Goal: Contribute content

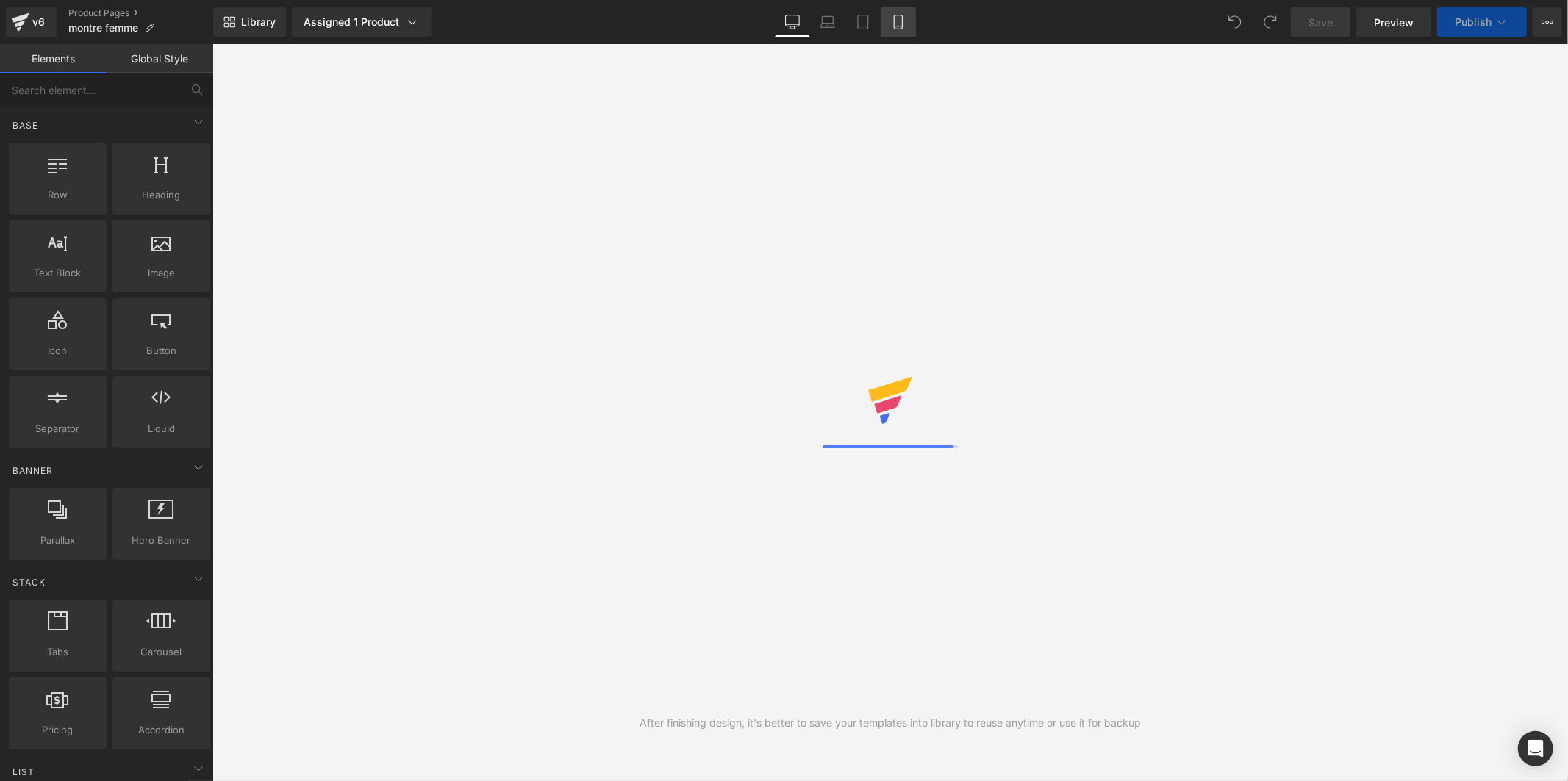
click at [897, 26] on icon at bounding box center [897, 26] width 8 height 0
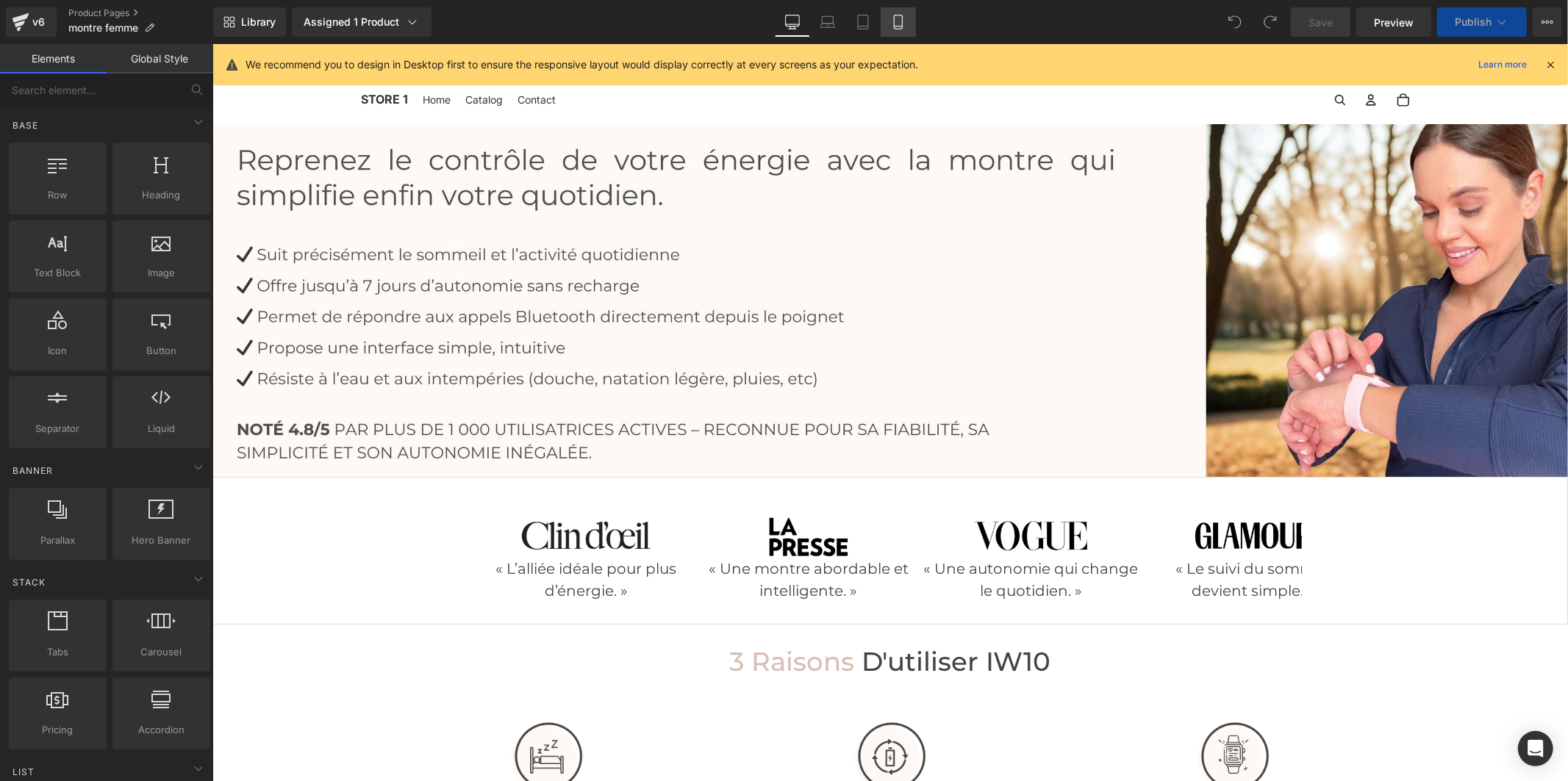
drag, startPoint x: 812, startPoint y: 60, endPoint x: 1537, endPoint y: 5, distance: 727.1
click at [894, 26] on icon at bounding box center [898, 22] width 15 height 15
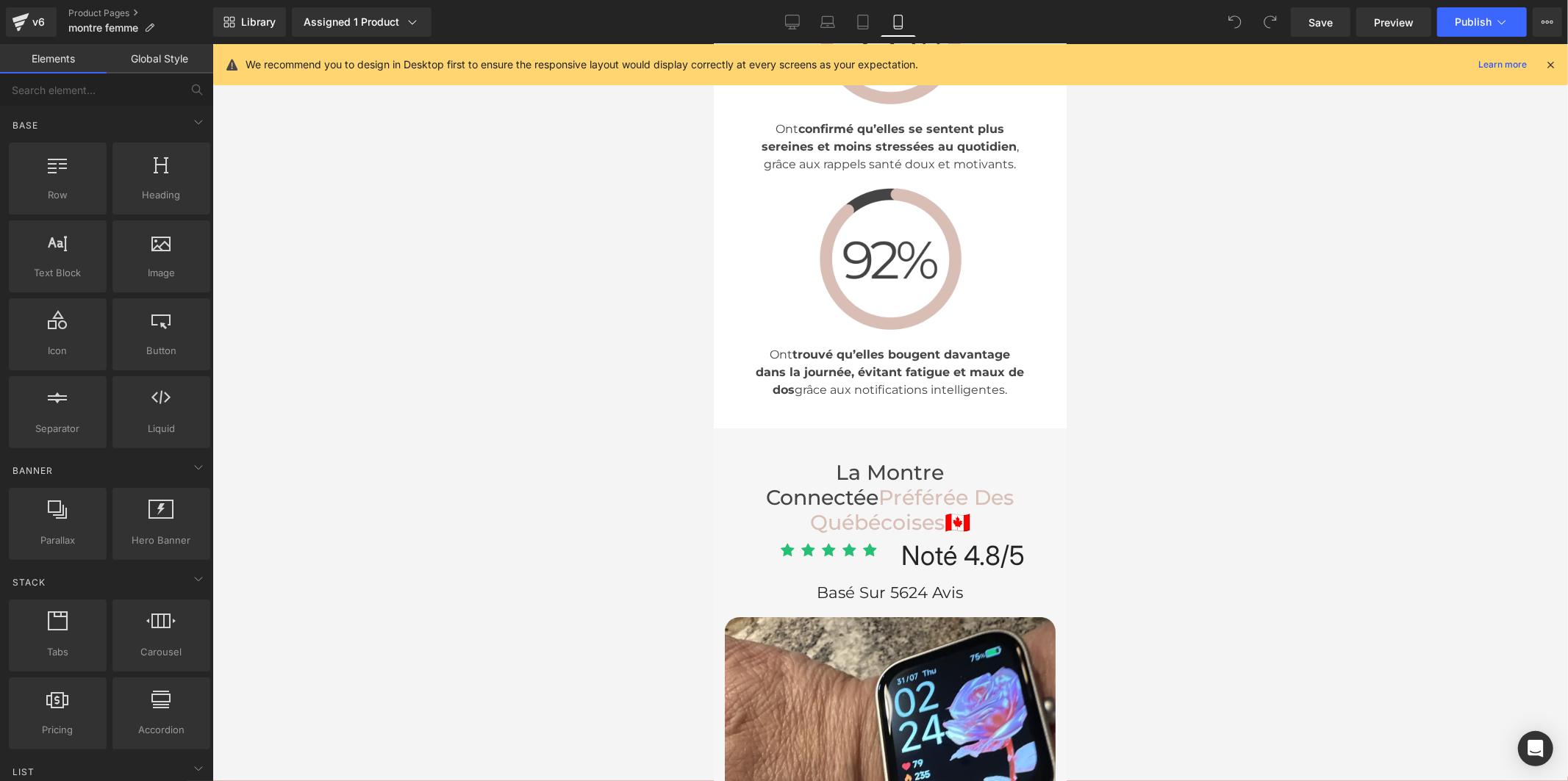
scroll to position [4573, 0]
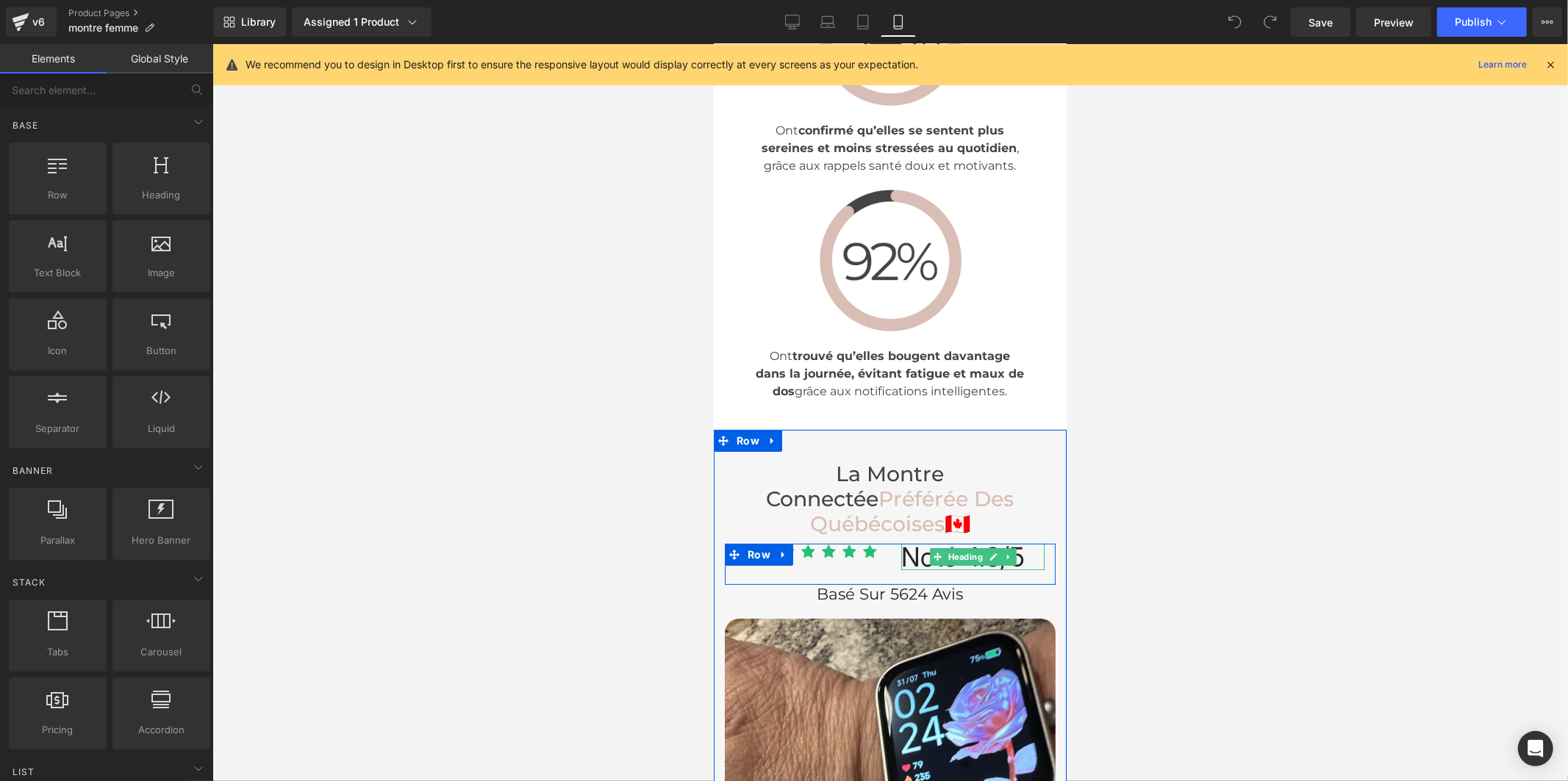
click at [915, 541] on span "Noté 4.8/5" at bounding box center [962, 556] width 123 height 32
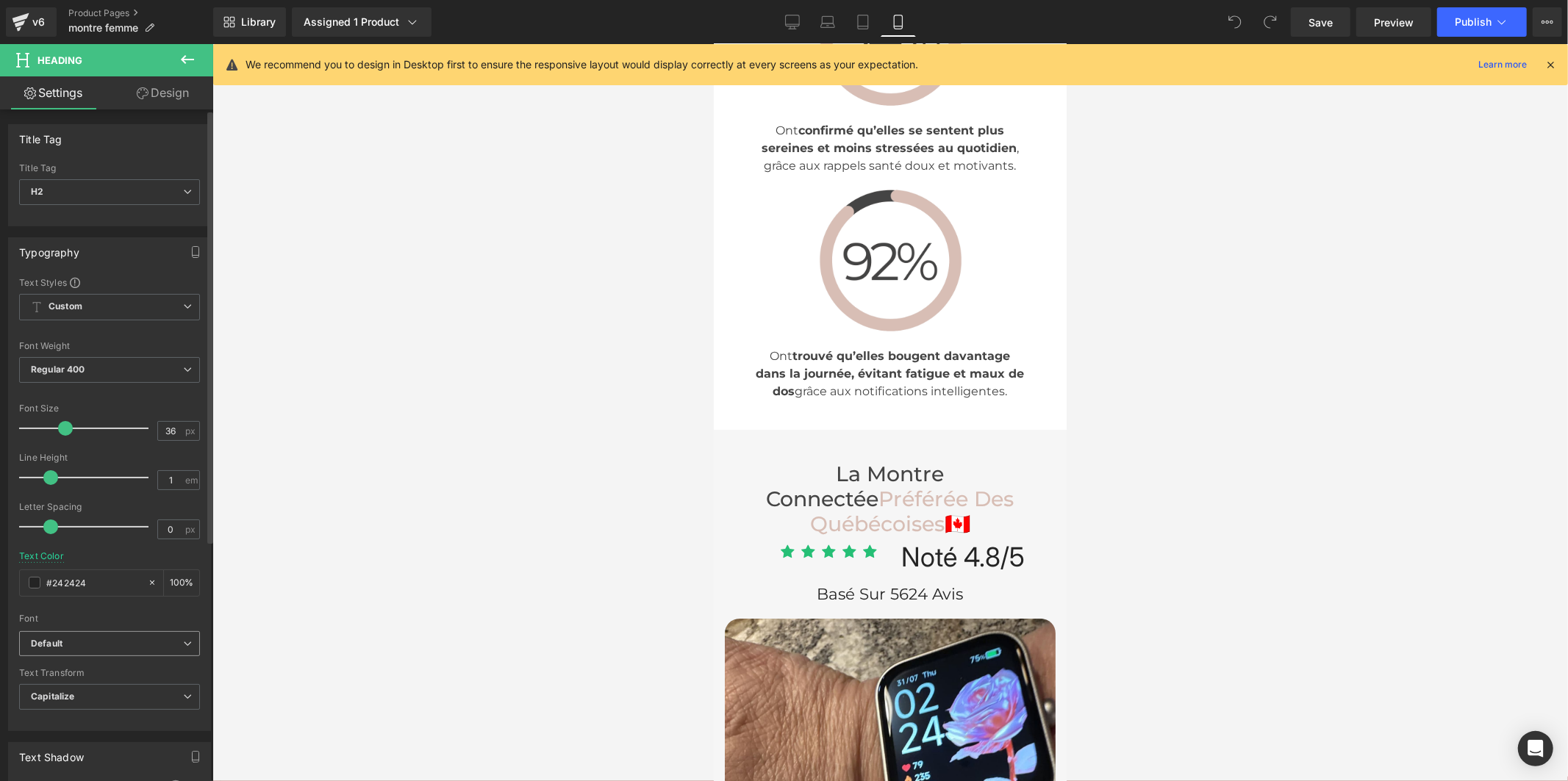
click at [89, 638] on b "Default" at bounding box center [107, 644] width 152 height 12
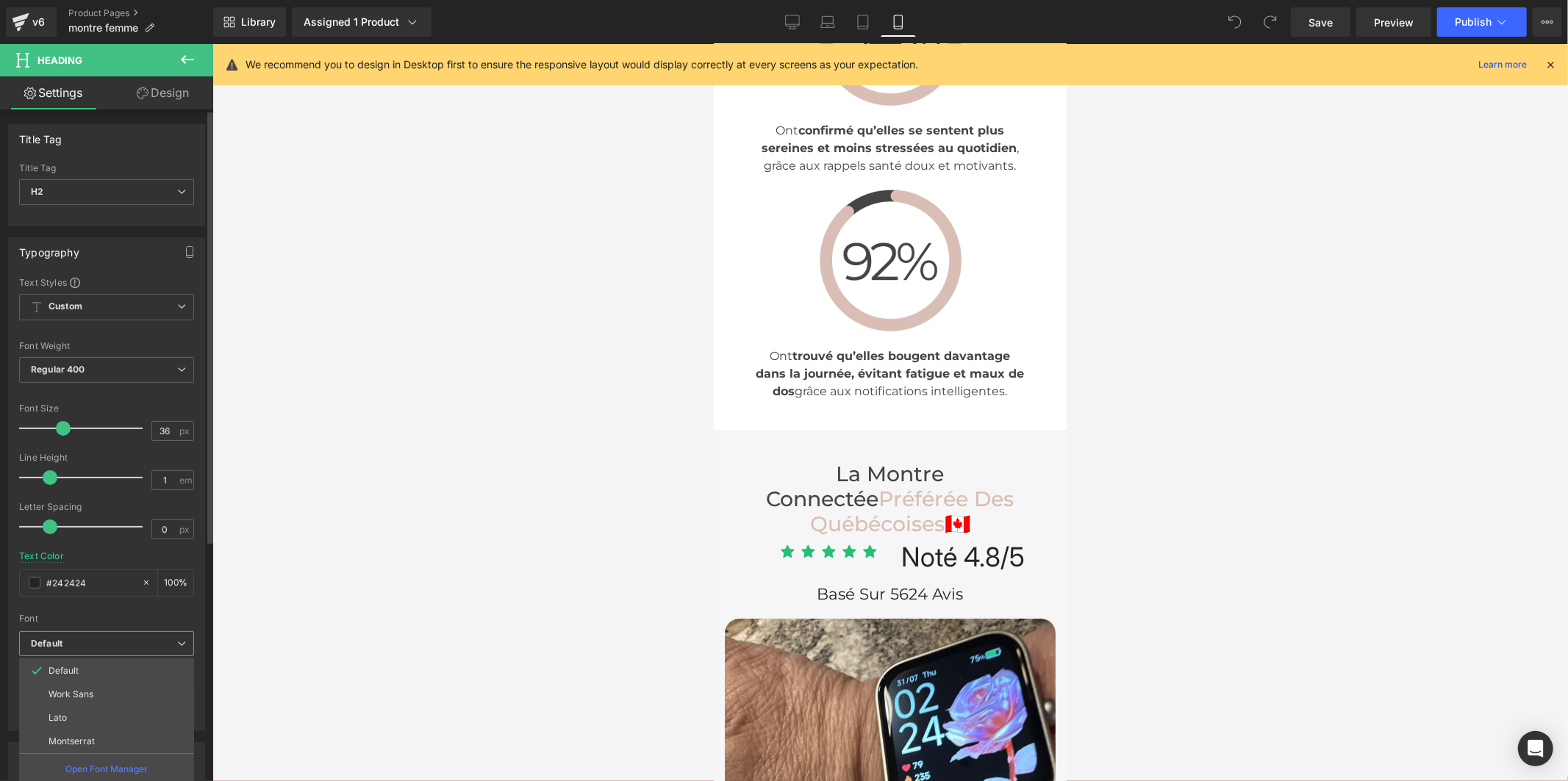
click at [84, 740] on p "Montserrat" at bounding box center [71, 742] width 46 height 10
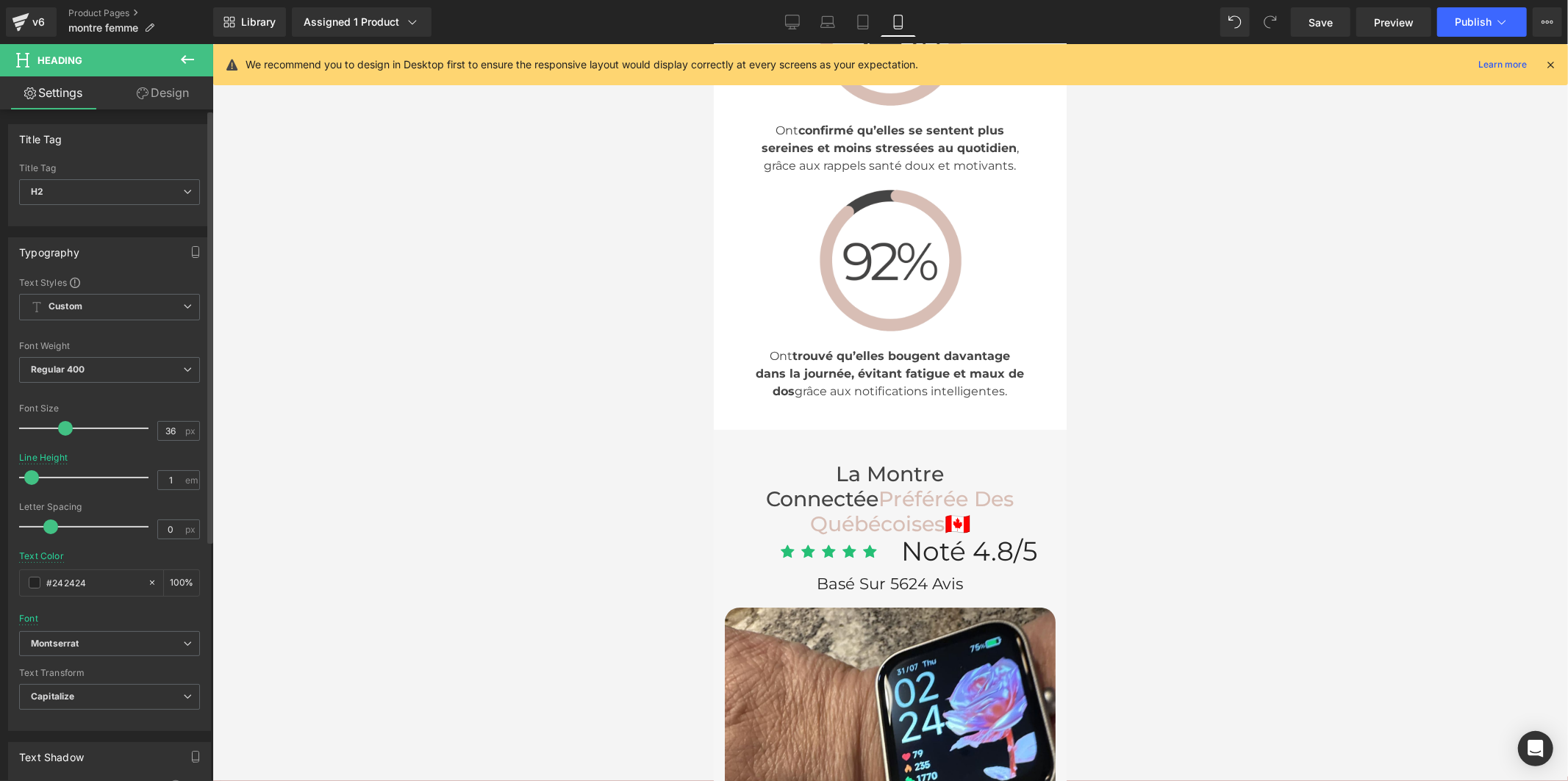
drag, startPoint x: 48, startPoint y: 478, endPoint x: 31, endPoint y: 476, distance: 17.1
click at [31, 476] on span at bounding box center [31, 477] width 15 height 15
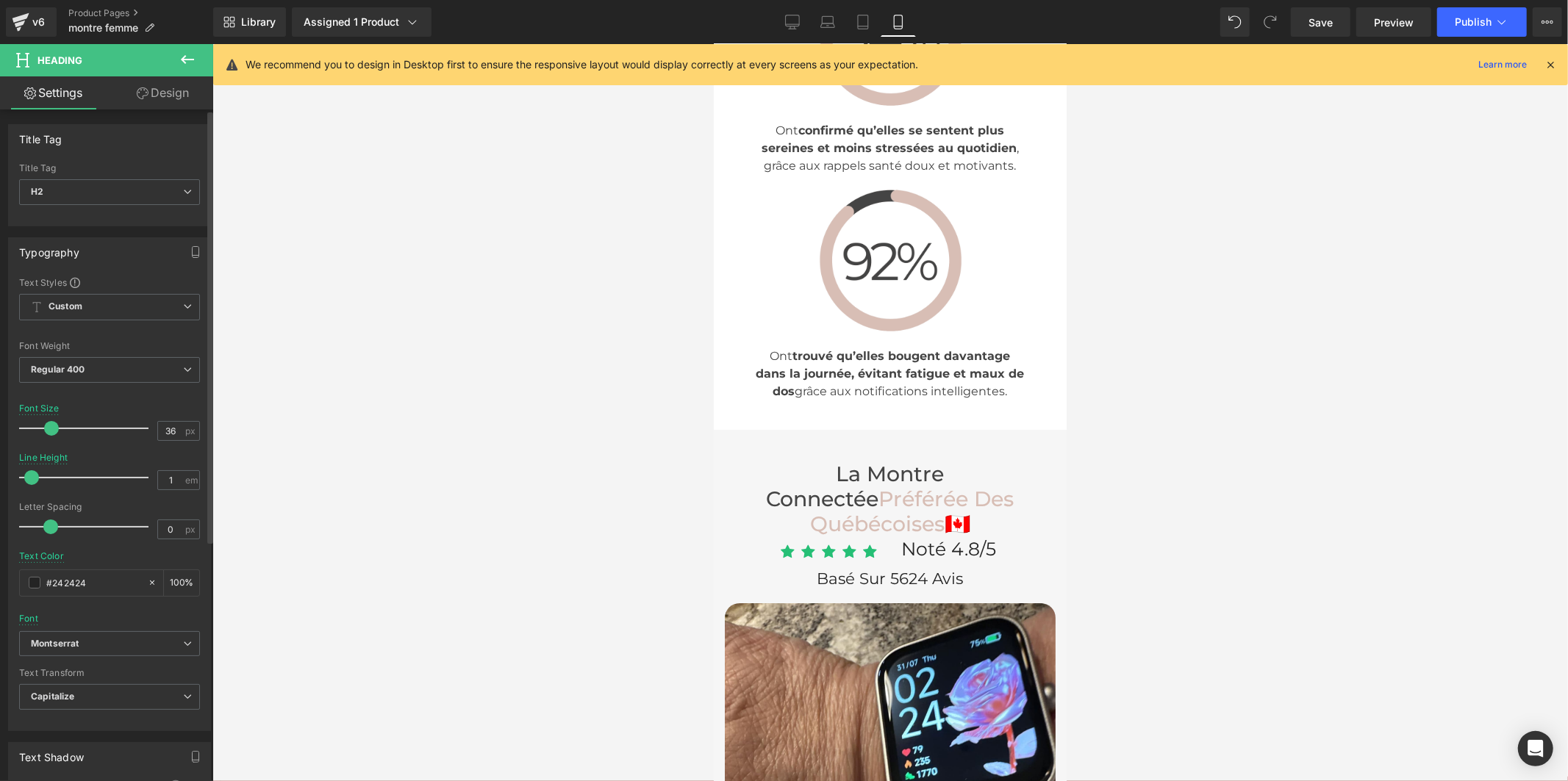
drag, startPoint x: 63, startPoint y: 427, endPoint x: 50, endPoint y: 429, distance: 13.2
click at [50, 429] on span at bounding box center [51, 428] width 15 height 15
drag, startPoint x: 174, startPoint y: 429, endPoint x: 144, endPoint y: 429, distance: 30.0
click at [144, 429] on div "Font Size 36 px" at bounding box center [109, 428] width 180 height 49
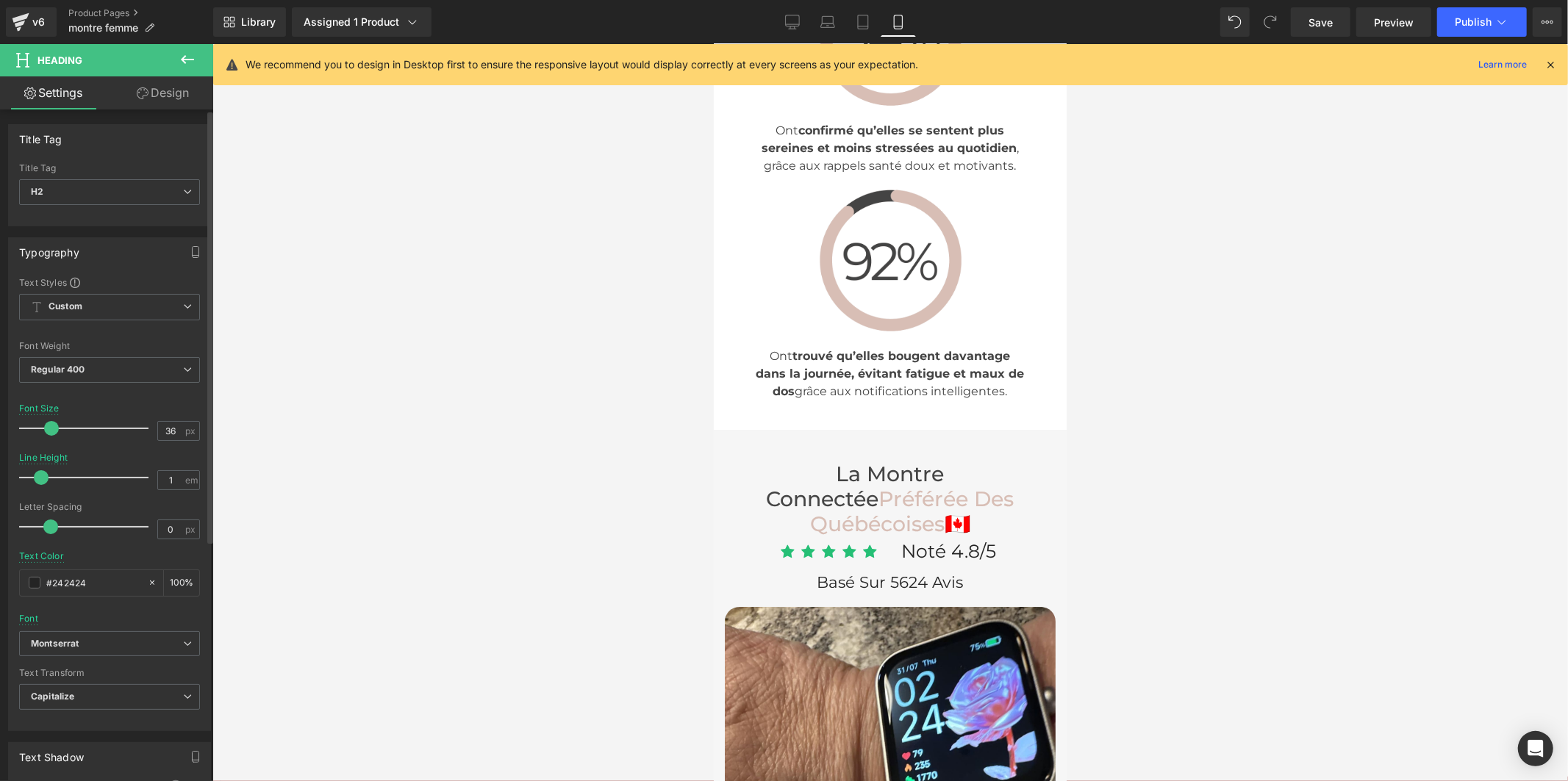
drag, startPoint x: 36, startPoint y: 474, endPoint x: 44, endPoint y: 475, distance: 8.1
click at [44, 475] on span at bounding box center [41, 477] width 15 height 15
click at [1318, 21] on span "Save" at bounding box center [1321, 23] width 24 height 16
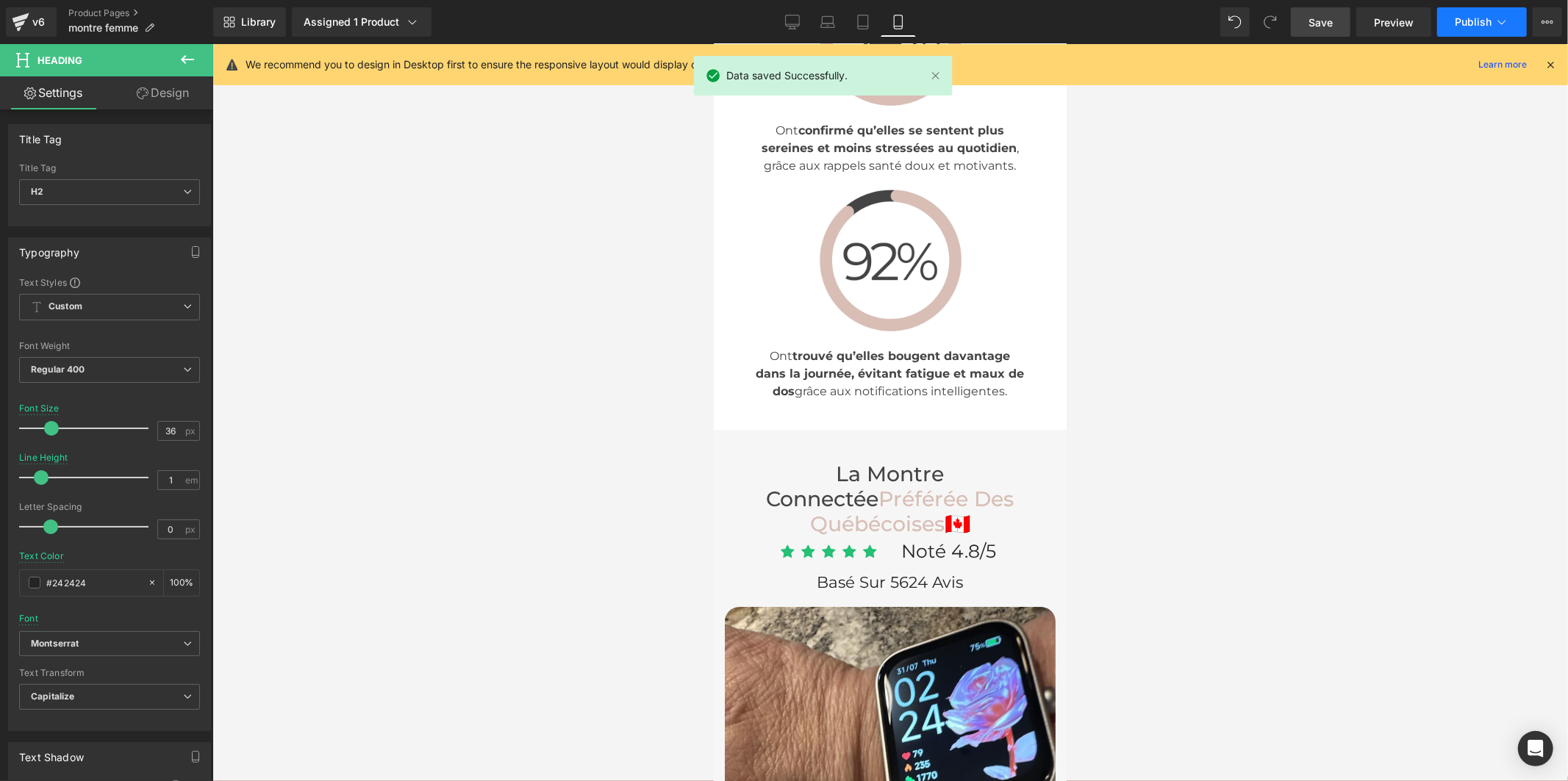
click at [1470, 17] on span "Publish" at bounding box center [1473, 23] width 36 height 12
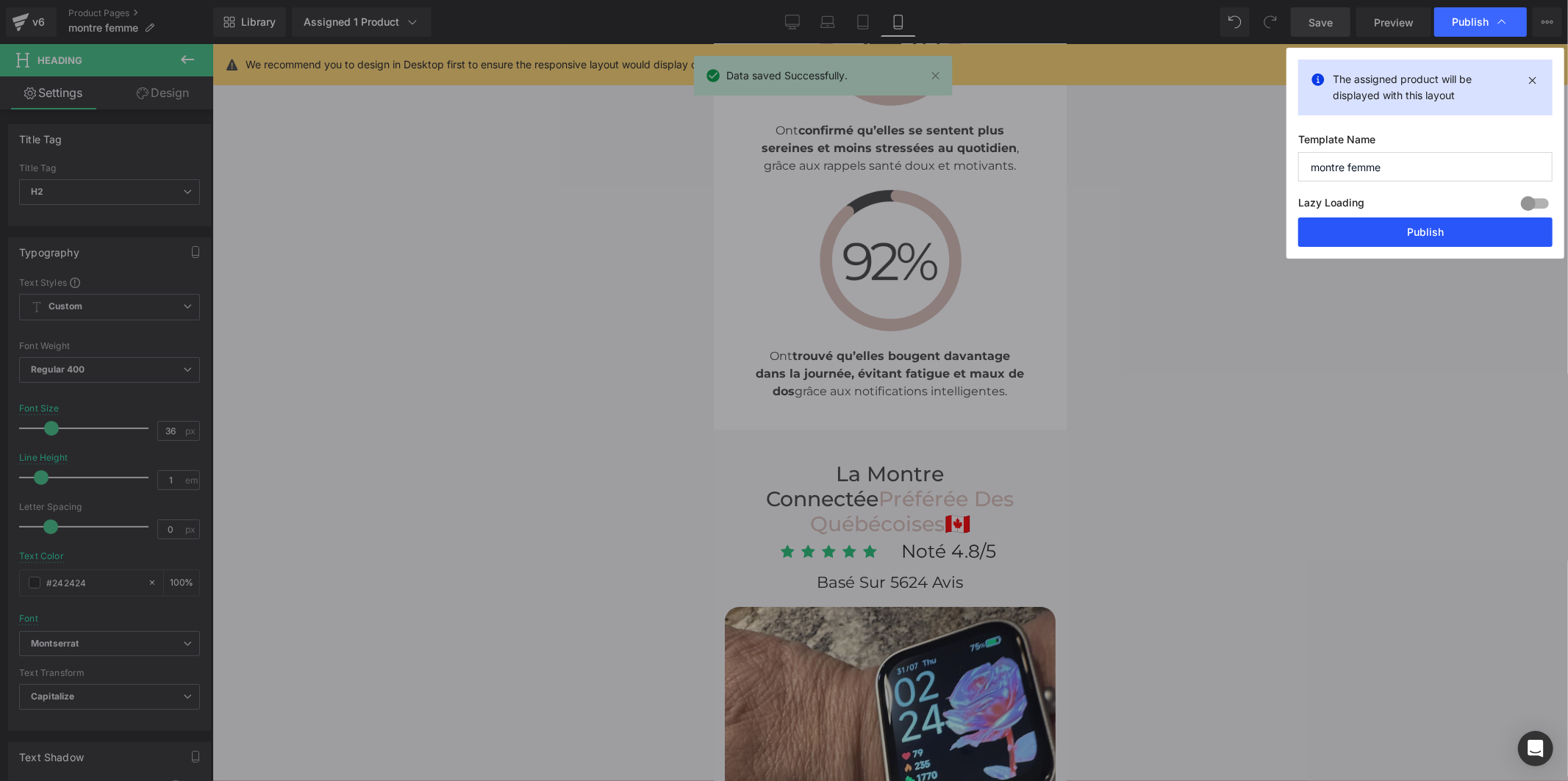
click at [1414, 233] on button "Publish" at bounding box center [1425, 233] width 254 height 30
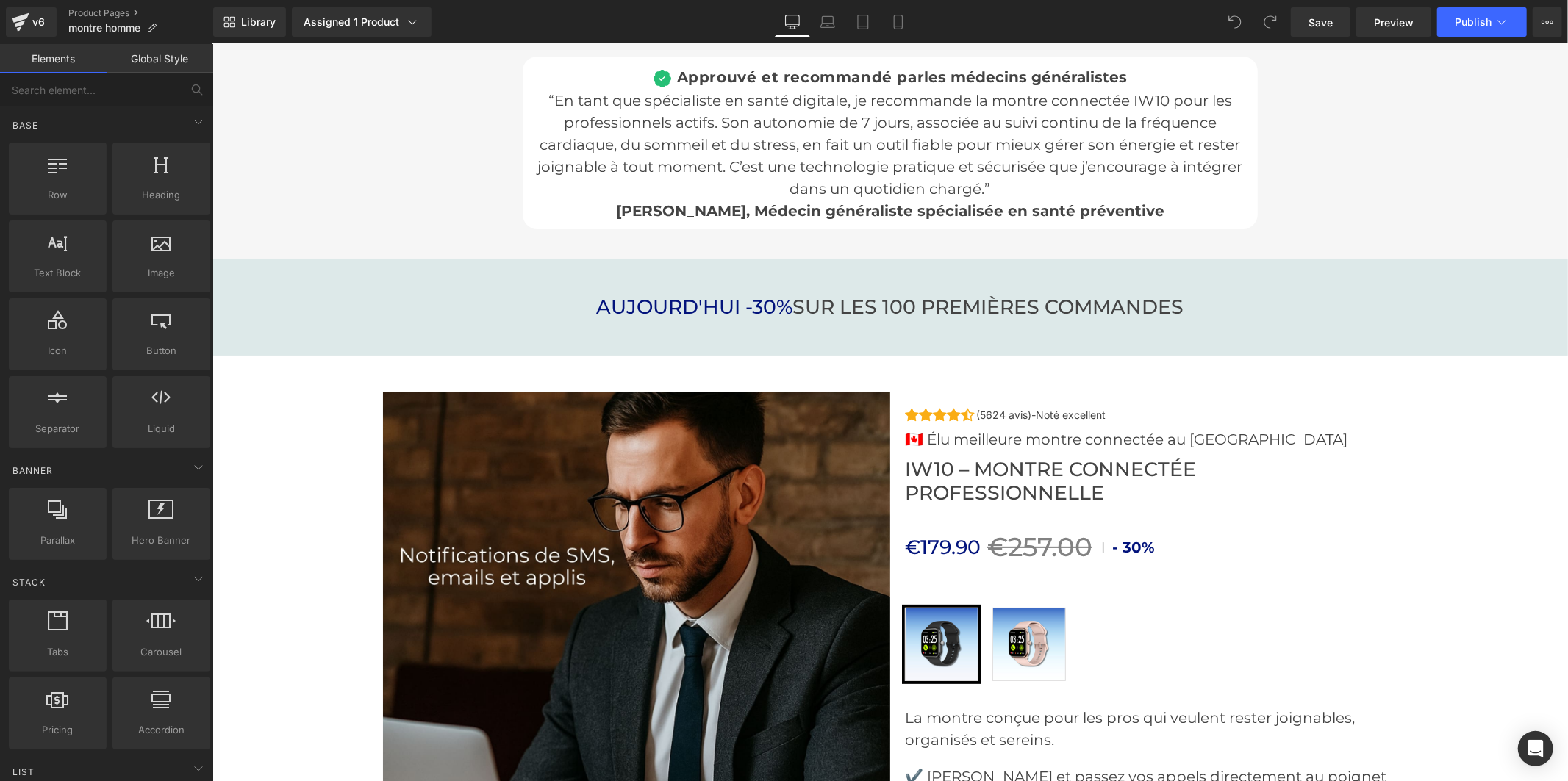
scroll to position [4981, 0]
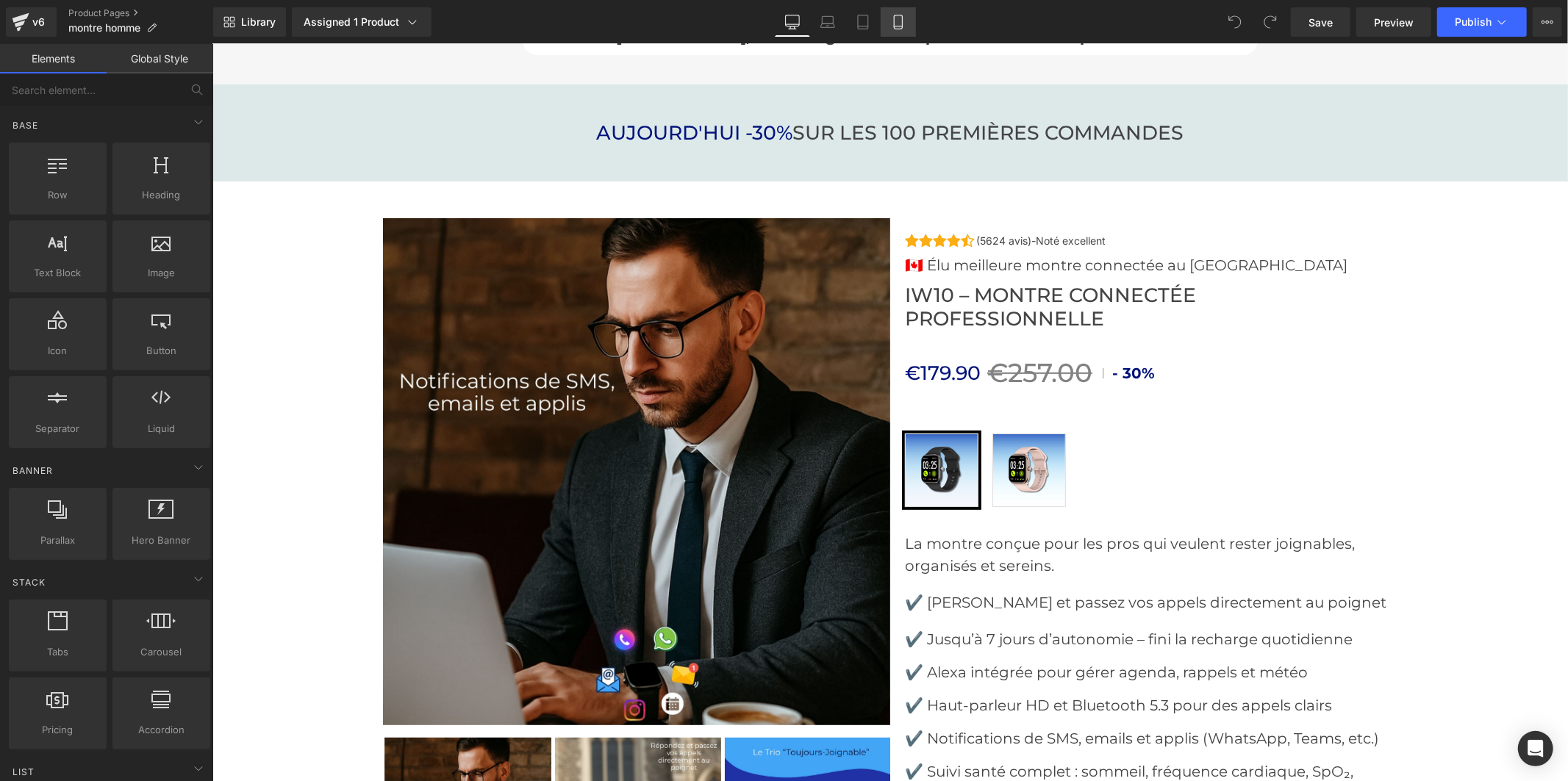
click at [907, 16] on link "Mobile" at bounding box center [898, 22] width 36 height 30
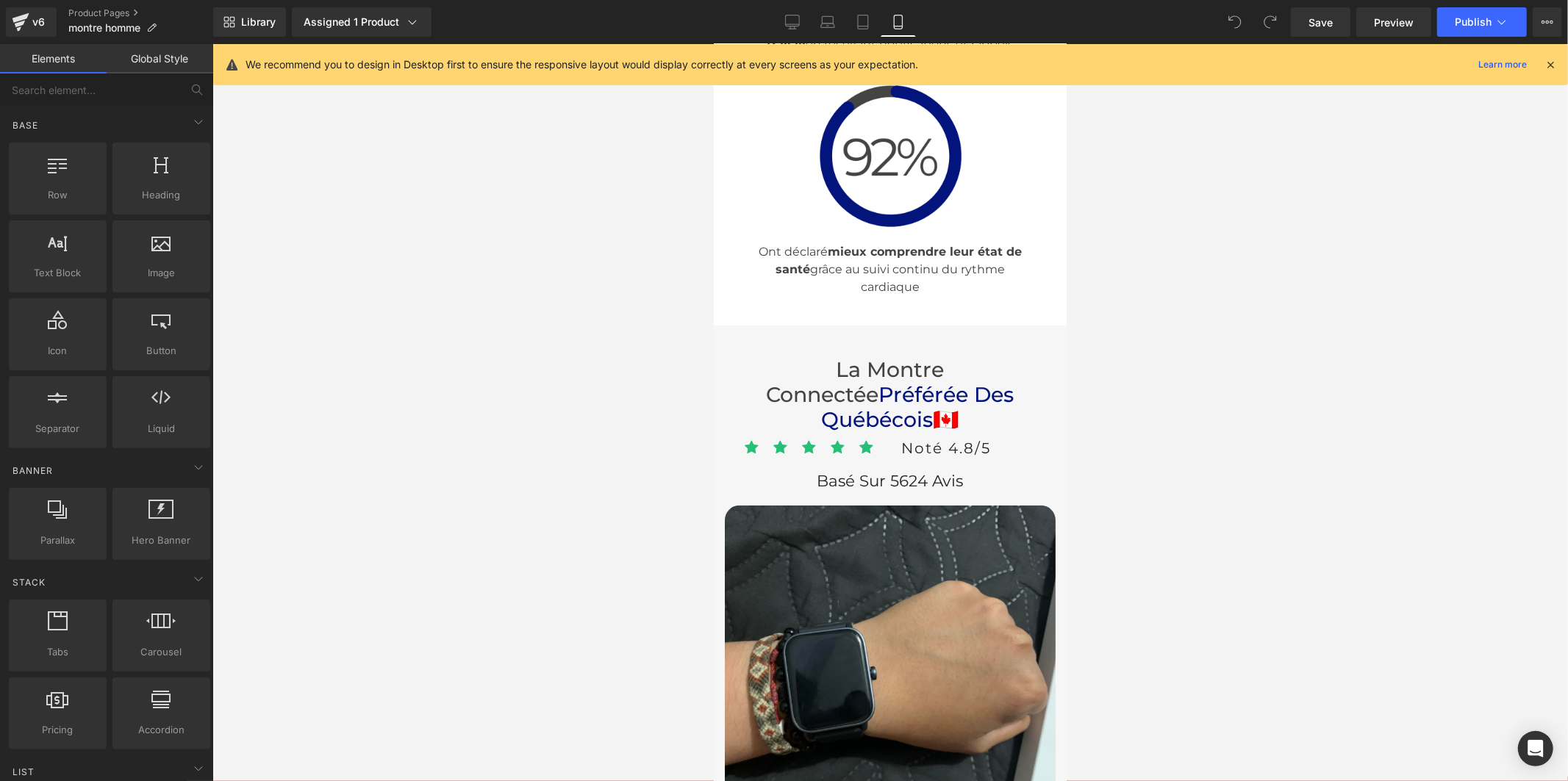
scroll to position [4979, 0]
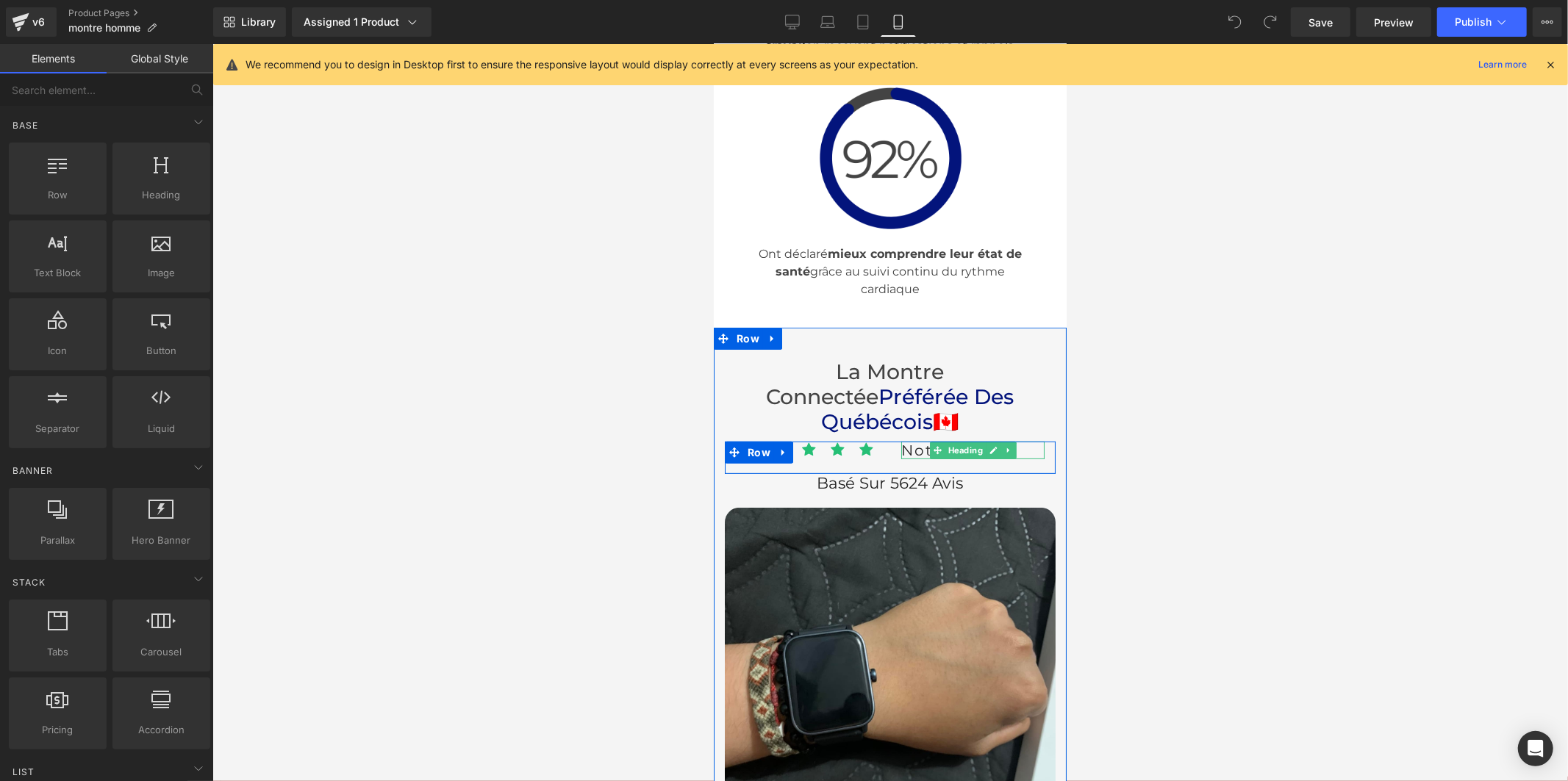
click at [915, 441] on span "Noté 4.8/5" at bounding box center [945, 450] width 89 height 17
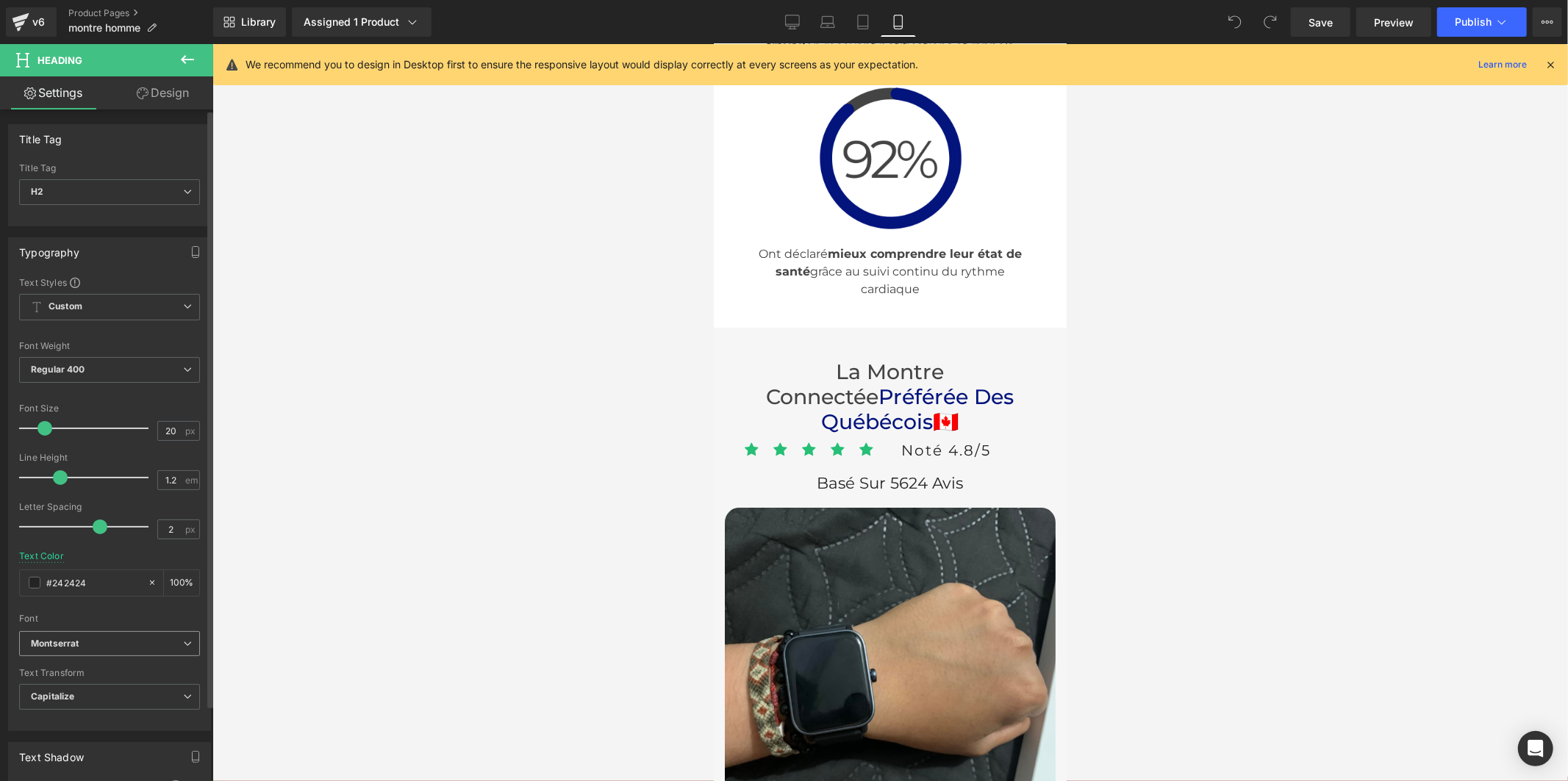
click at [56, 651] on span "Montserrat" at bounding box center [109, 645] width 180 height 26
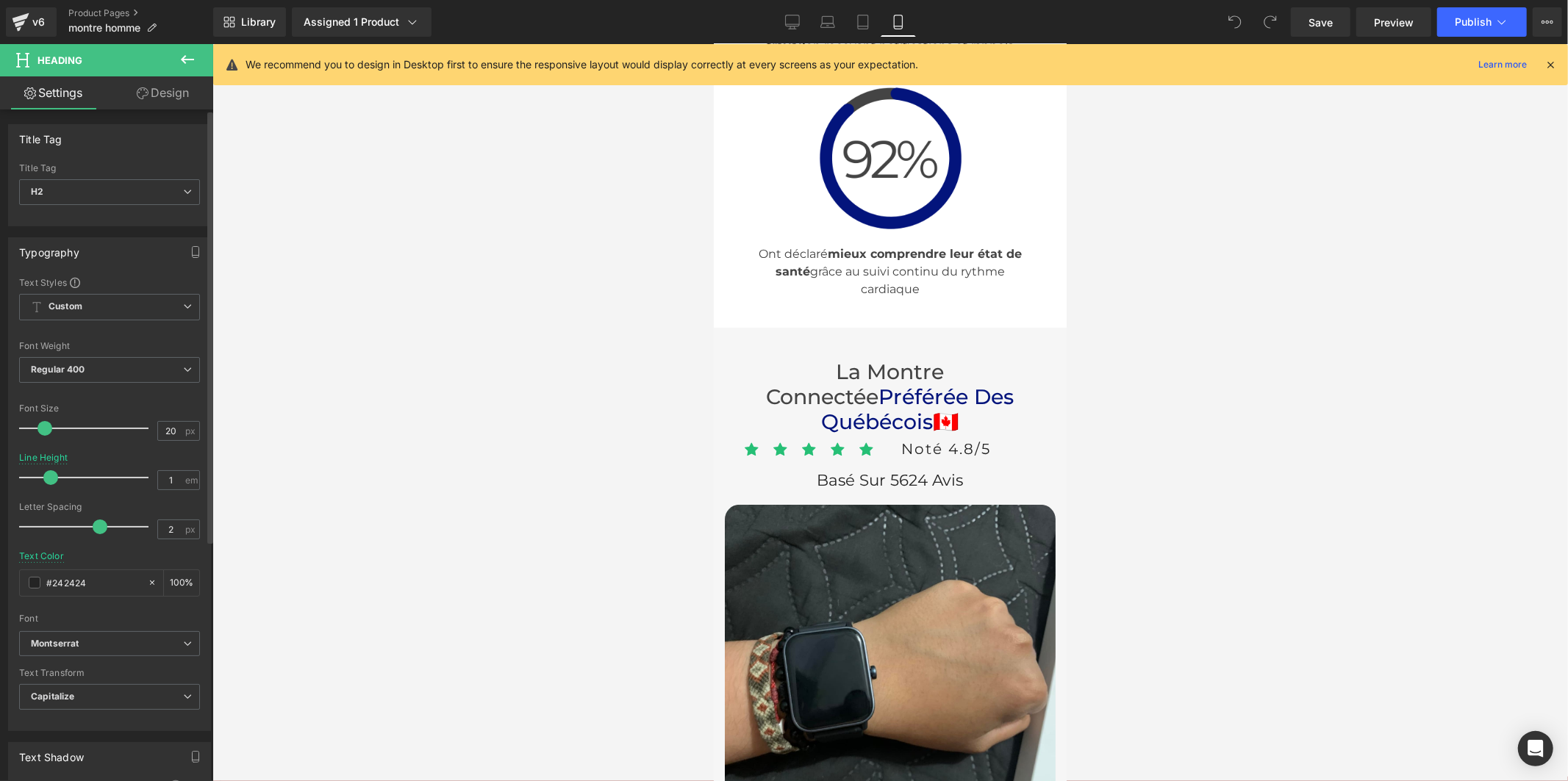
type input "0.9"
drag, startPoint x: 60, startPoint y: 476, endPoint x: 47, endPoint y: 478, distance: 13.2
click at [47, 478] on span at bounding box center [46, 477] width 15 height 15
type input "1.2"
drag, startPoint x: 92, startPoint y: 525, endPoint x: 75, endPoint y: 525, distance: 17.0
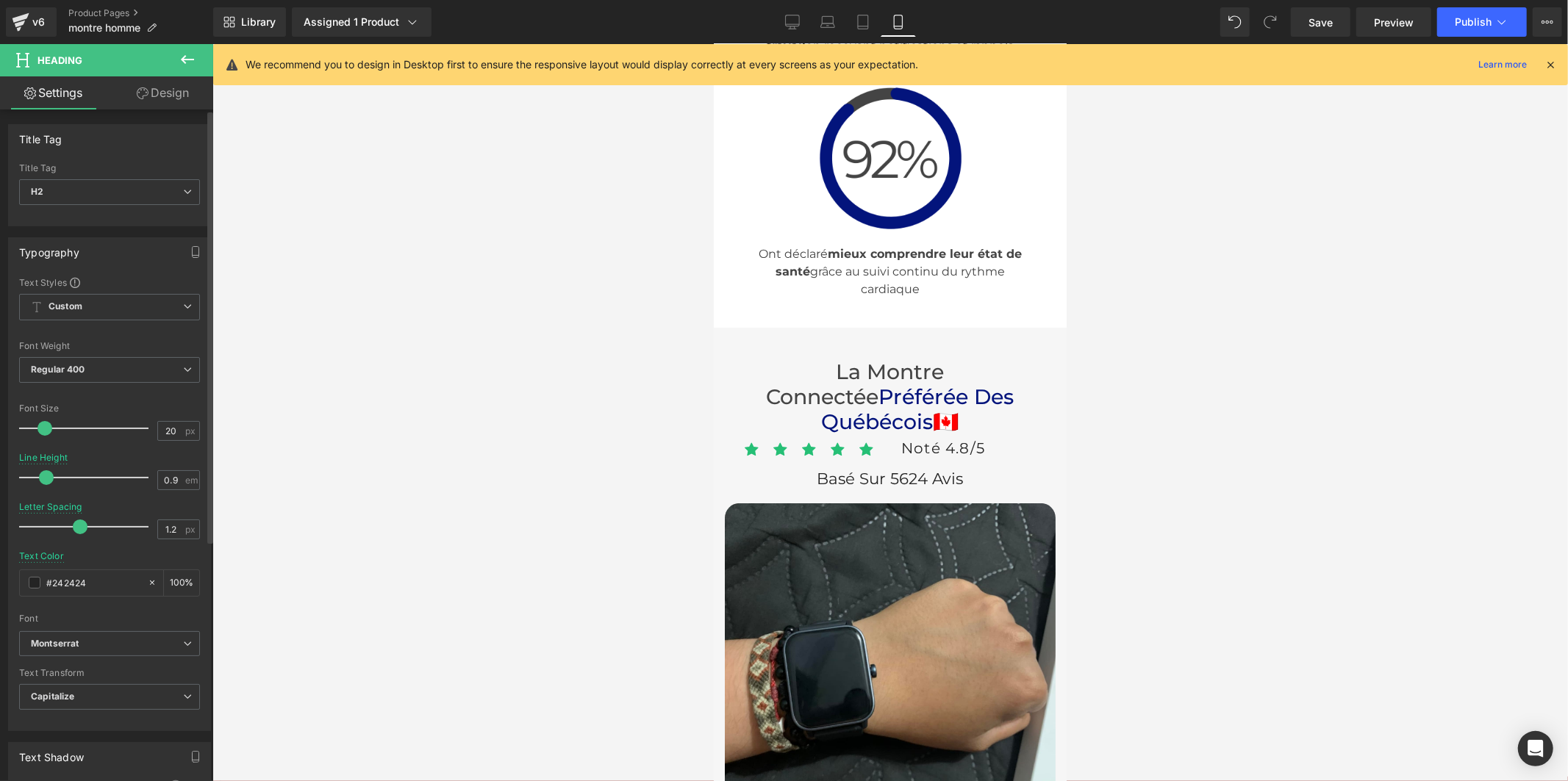
click at [75, 525] on span at bounding box center [80, 527] width 15 height 15
click at [1301, 16] on link "Save" at bounding box center [1320, 22] width 60 height 30
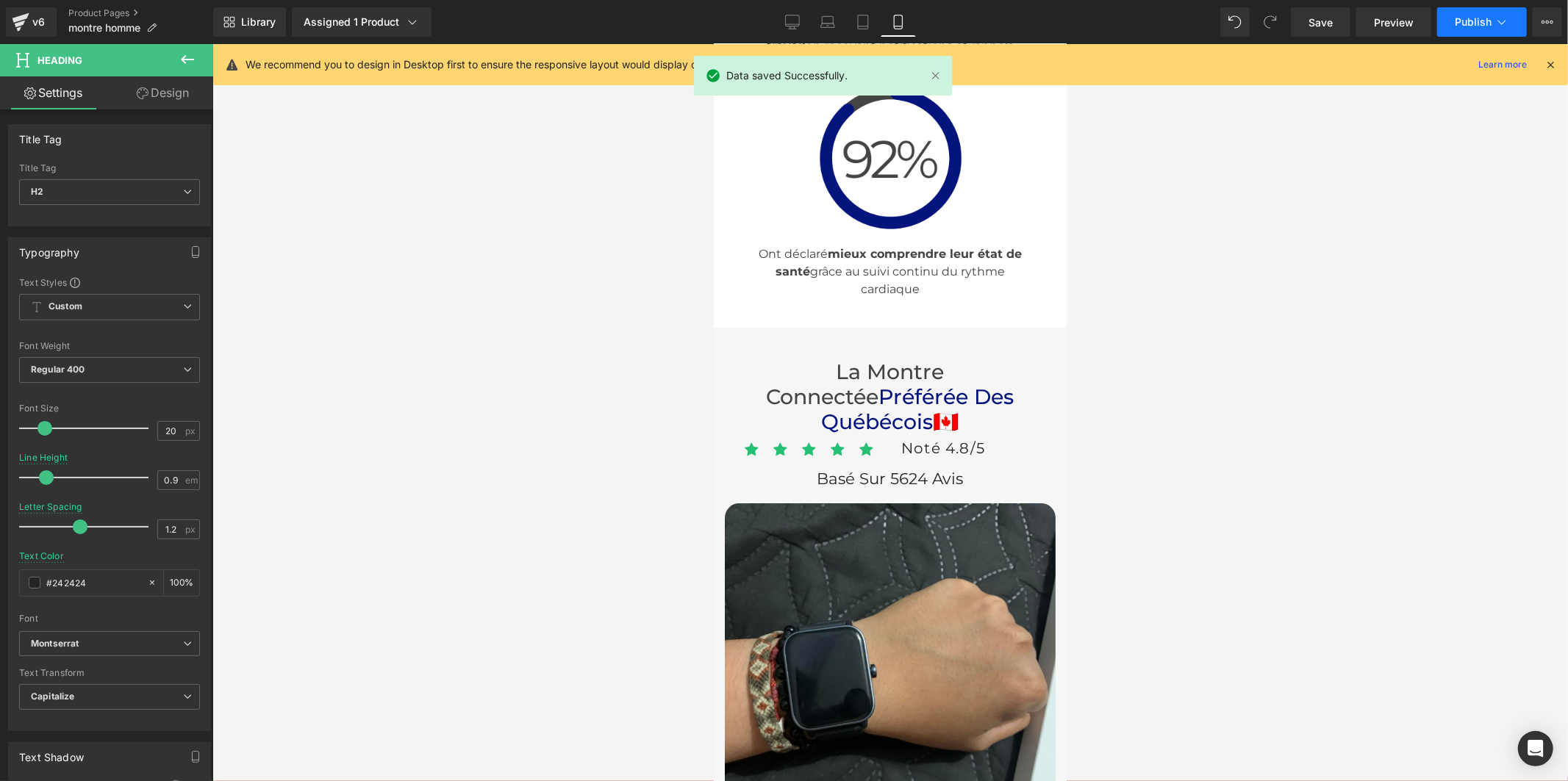
click at [1460, 12] on button "Publish" at bounding box center [1481, 22] width 89 height 30
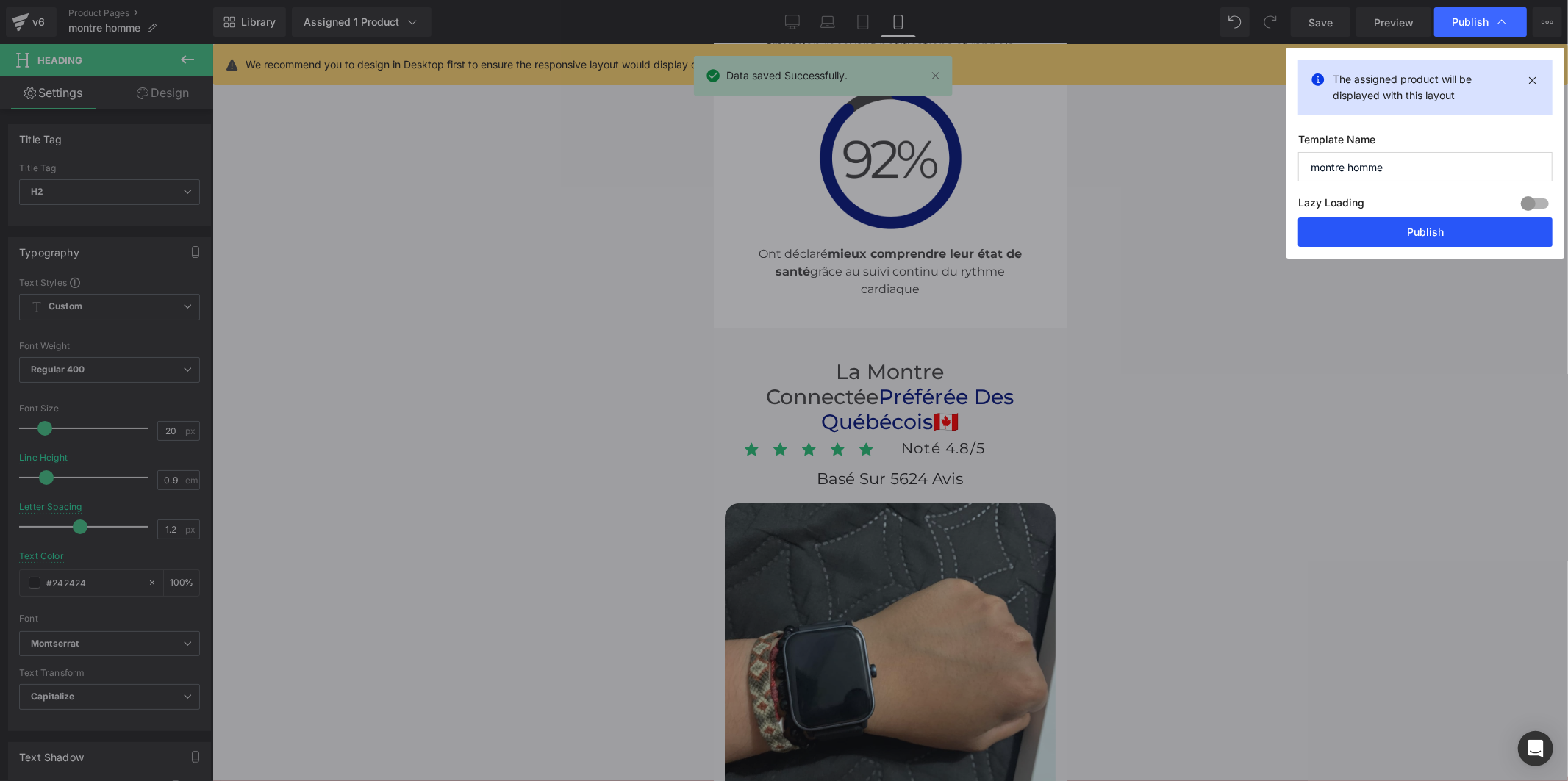
click at [1440, 233] on button "Publish" at bounding box center [1425, 233] width 254 height 30
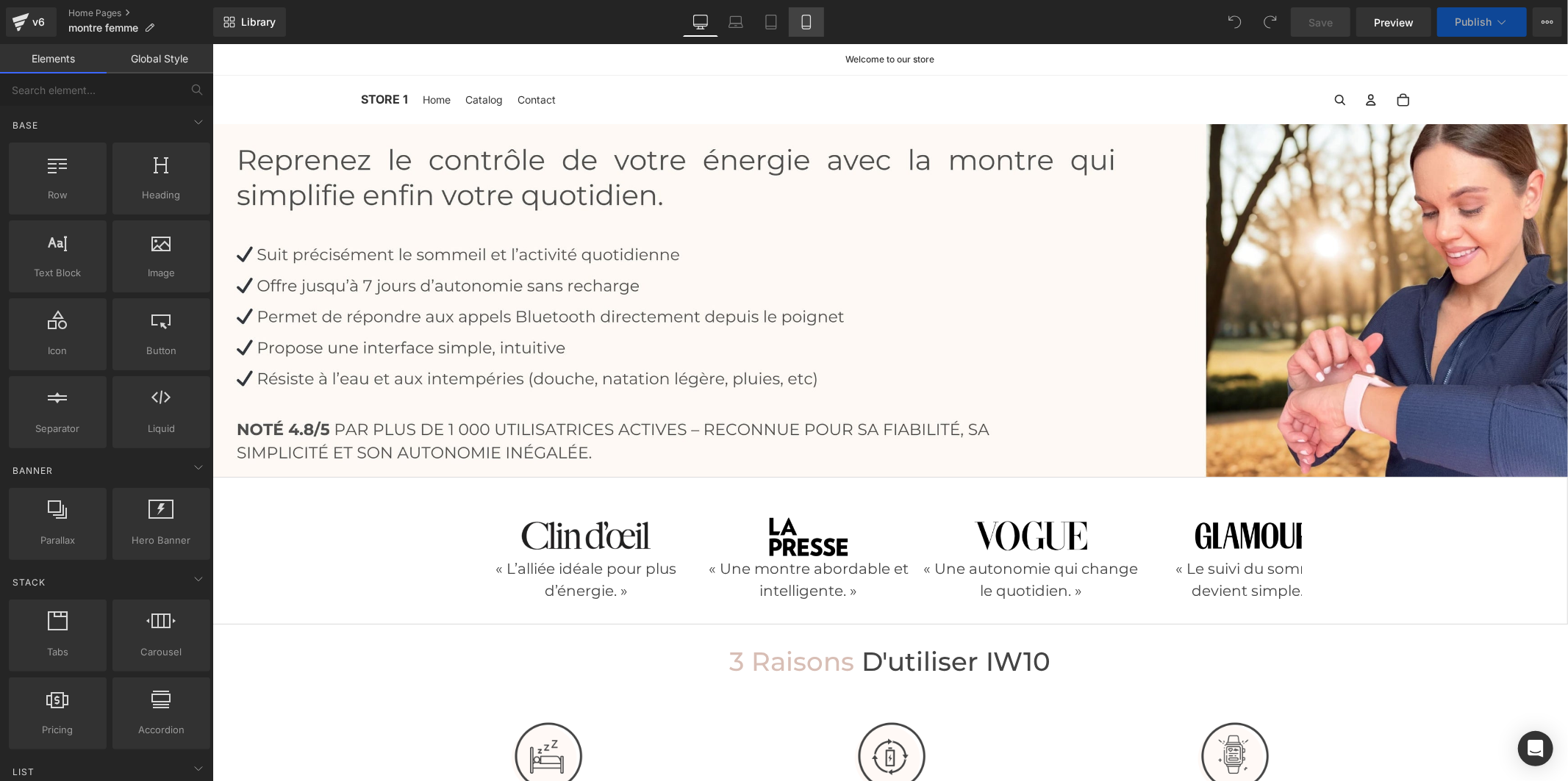
click at [805, 30] on link "Mobile" at bounding box center [806, 22] width 36 height 30
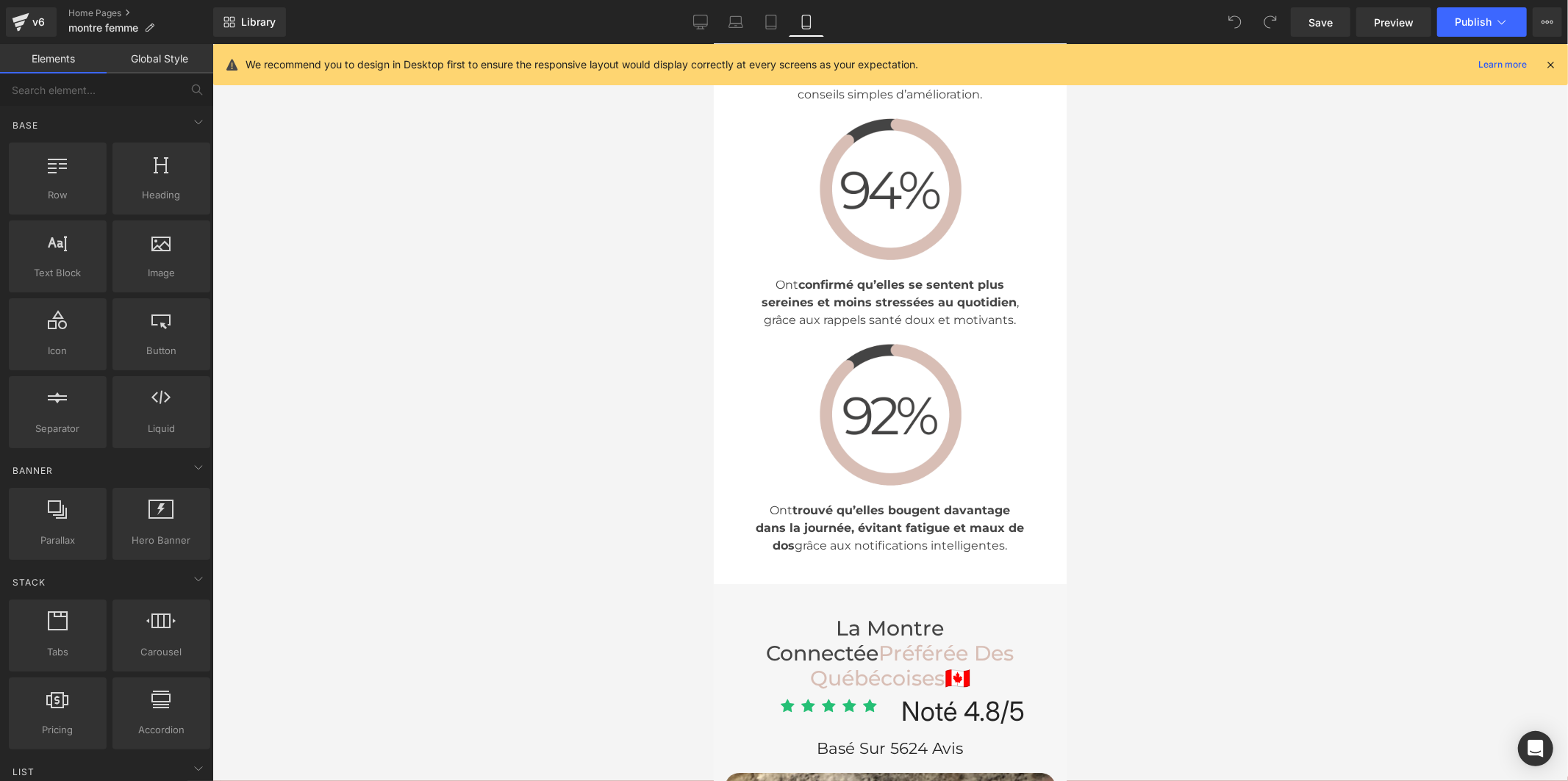
scroll to position [4573, 0]
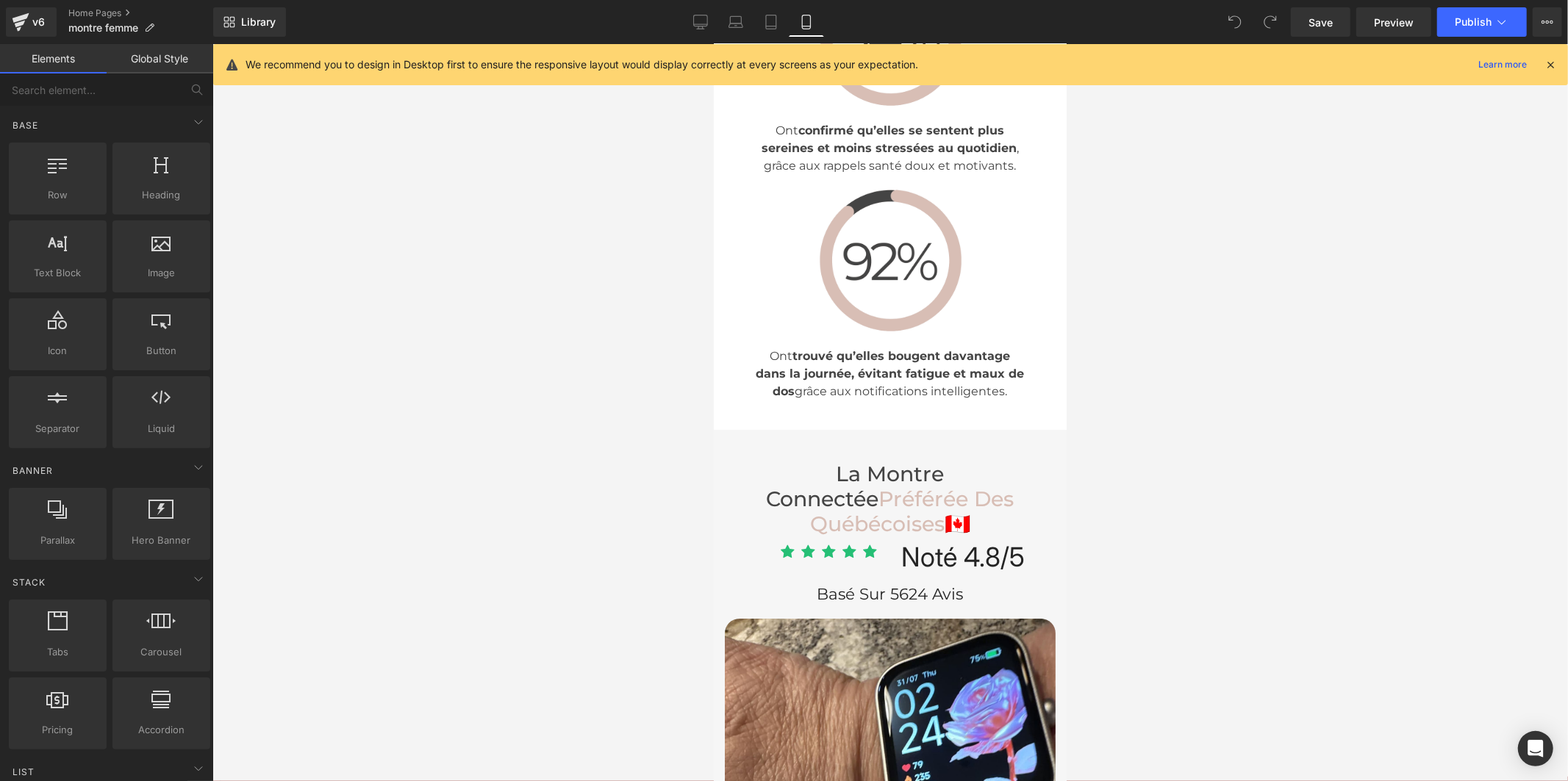
click at [929, 543] on div "Noté 4.8/5 Heading" at bounding box center [972, 556] width 143 height 26
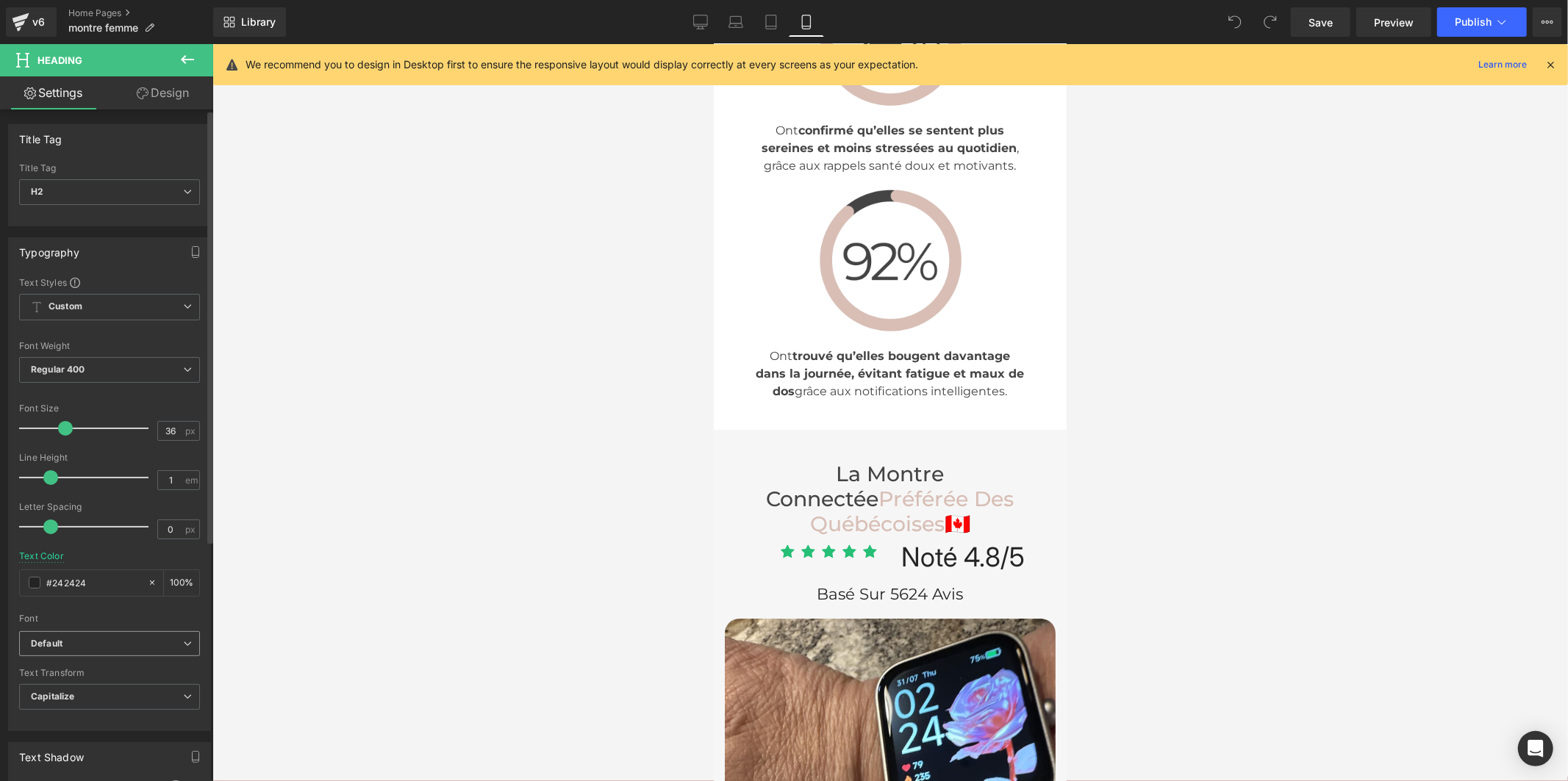
click at [59, 642] on icon "Default" at bounding box center [47, 644] width 31 height 12
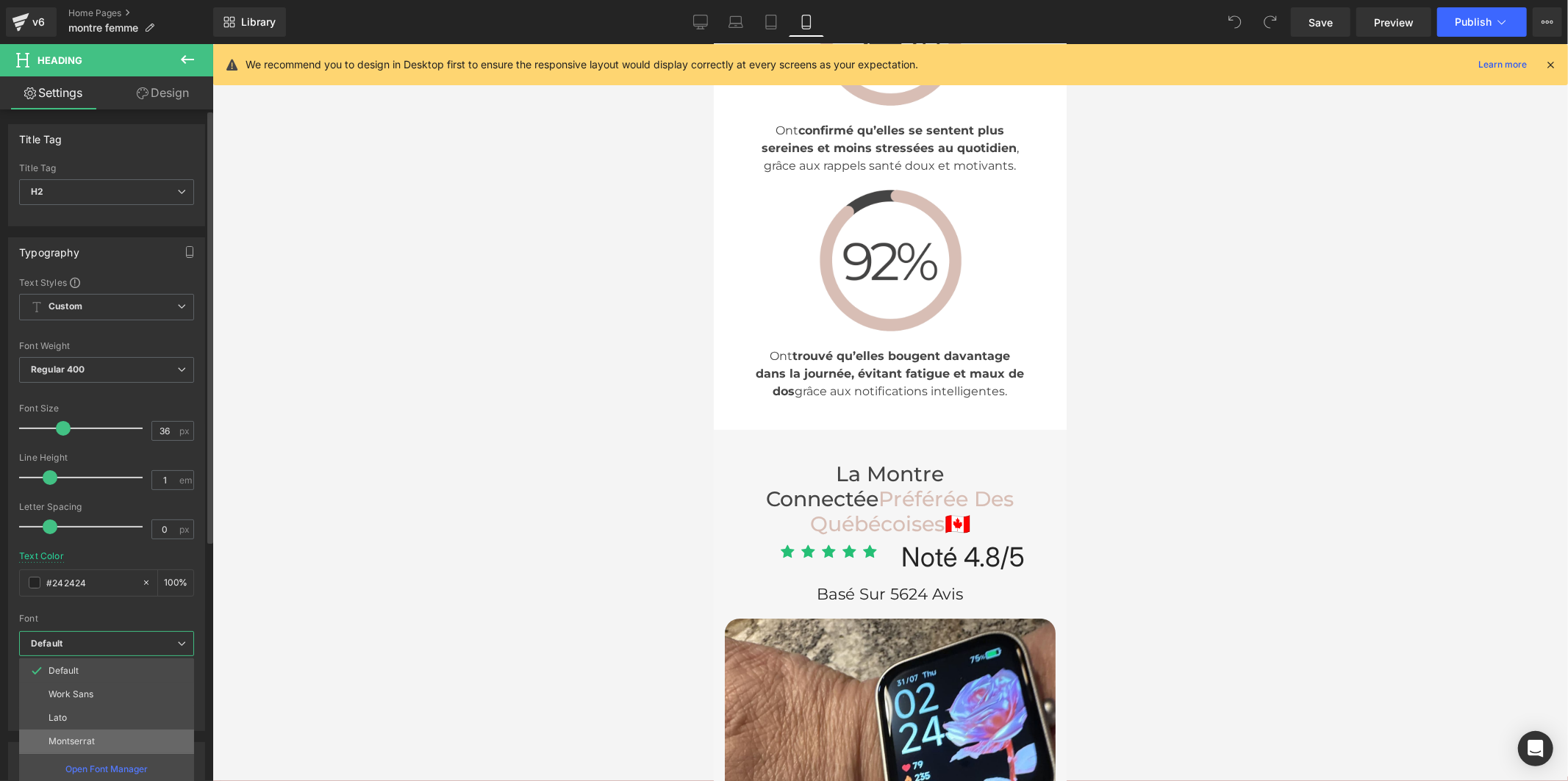
click at [69, 732] on li "Montserrat" at bounding box center [107, 741] width 175 height 23
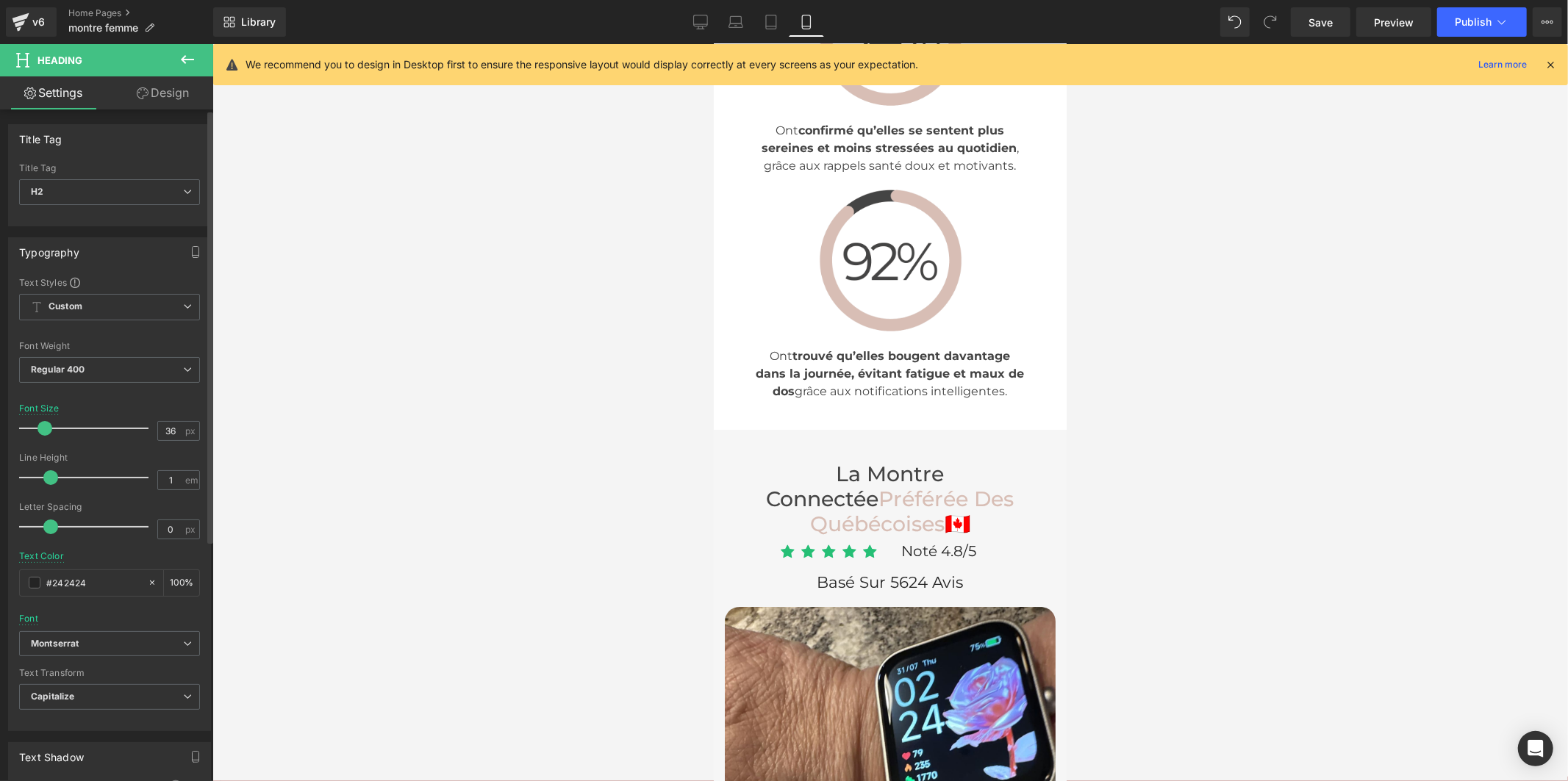
drag, startPoint x: 62, startPoint y: 430, endPoint x: 43, endPoint y: 434, distance: 19.4
click at [43, 434] on span at bounding box center [44, 428] width 15 height 15
click at [1307, 36] on link "Save" at bounding box center [1320, 22] width 60 height 30
click at [1497, 16] on icon at bounding box center [1501, 22] width 15 height 15
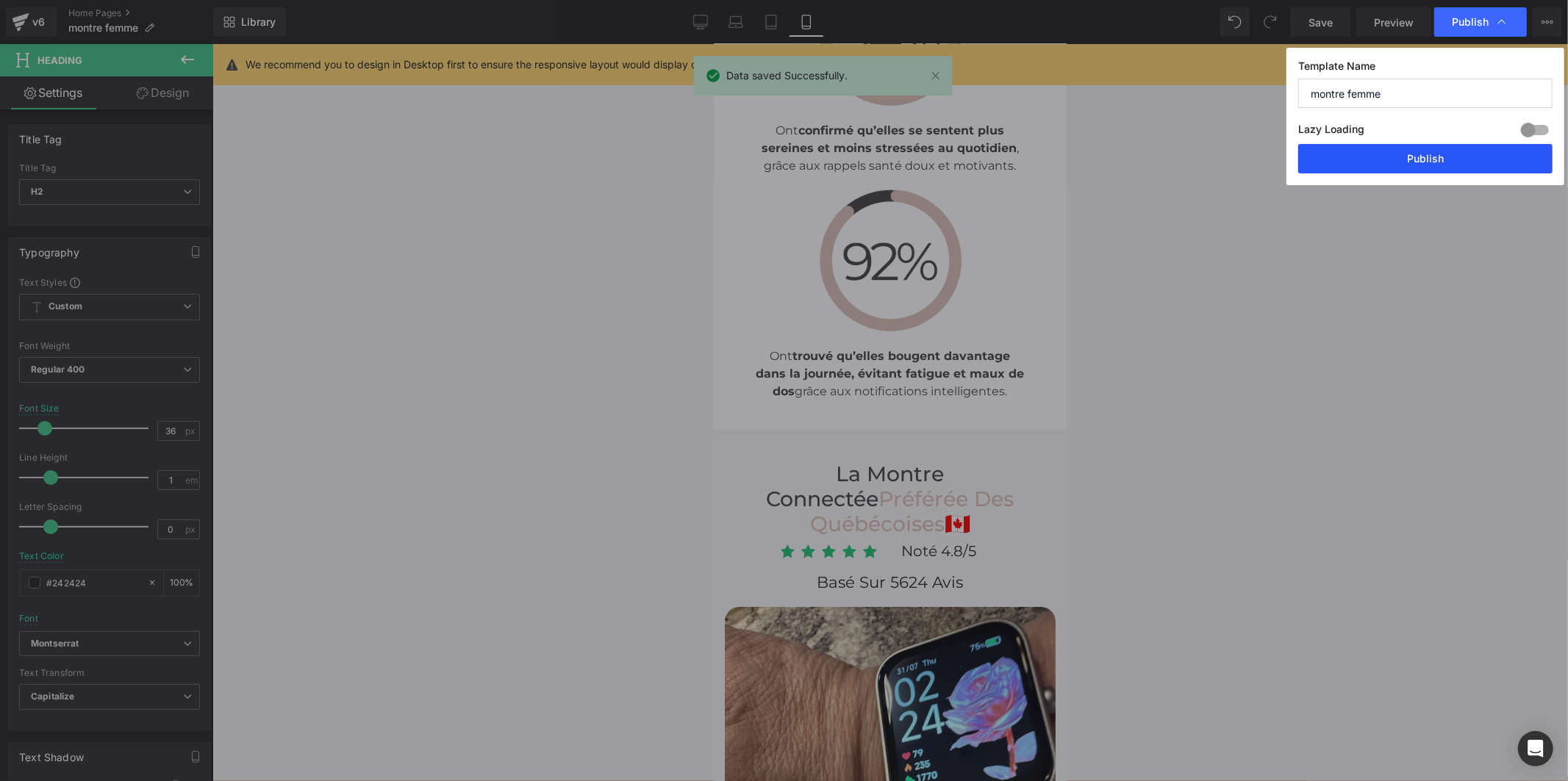
click at [1456, 164] on button "Publish" at bounding box center [1425, 159] width 254 height 30
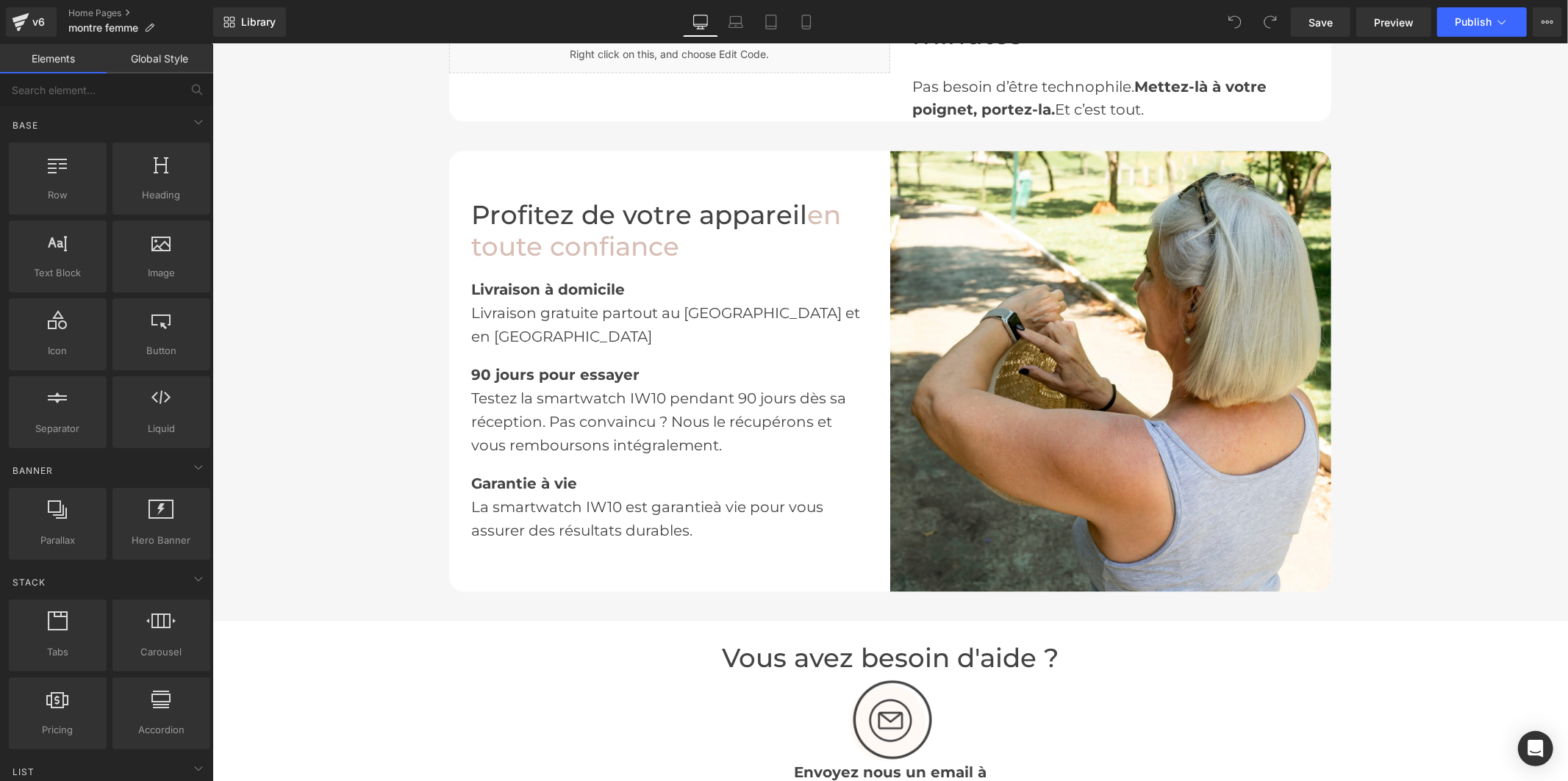
scroll to position [2694, 0]
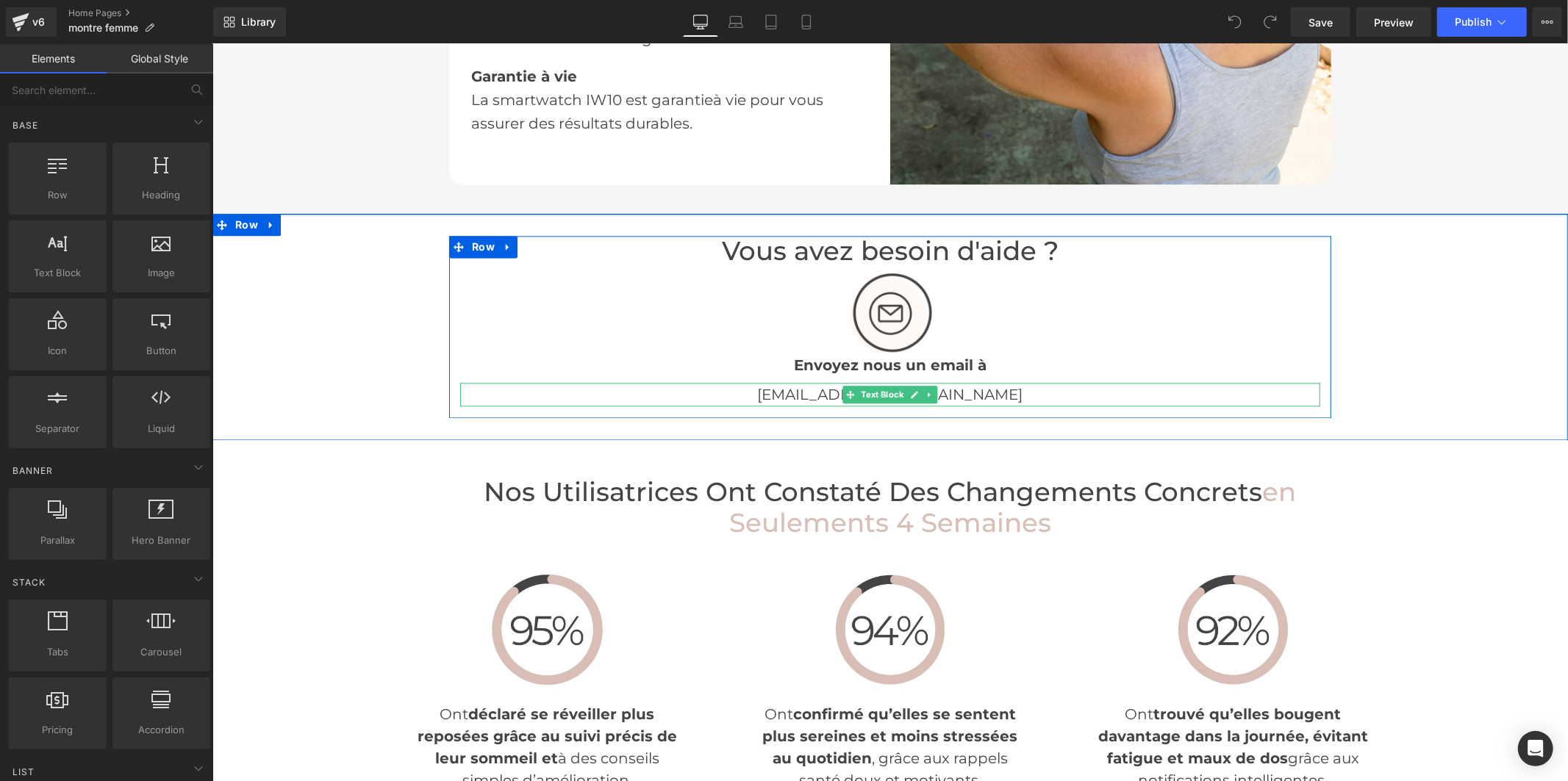
click at [960, 382] on p "[EMAIL_ADDRESS][DOMAIN_NAME]" at bounding box center [889, 393] width 860 height 23
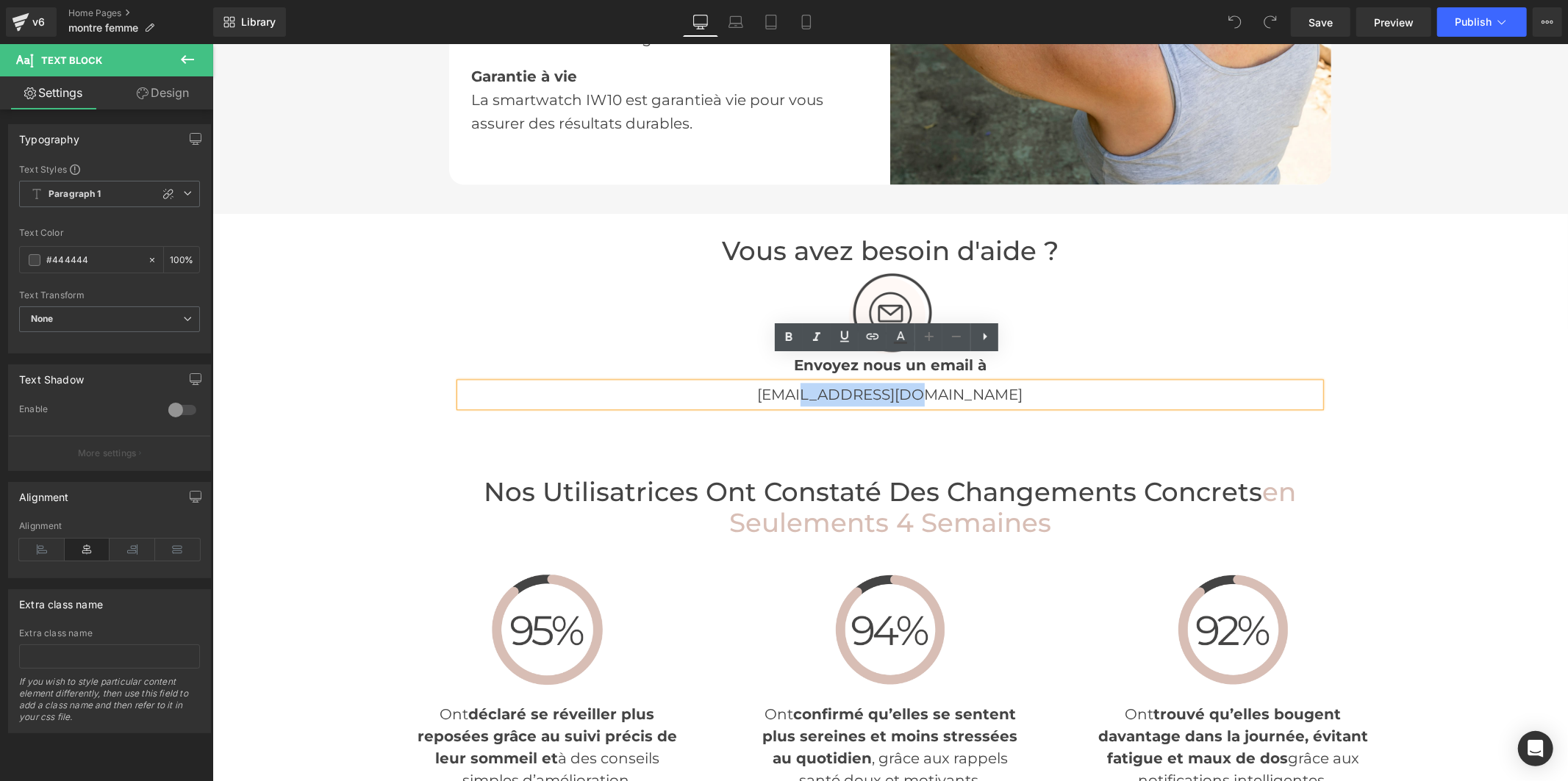
drag, startPoint x: 939, startPoint y: 367, endPoint x: 837, endPoint y: 369, distance: 102.0
click at [837, 382] on p "[EMAIL_ADDRESS][DOMAIN_NAME]" at bounding box center [889, 393] width 860 height 23
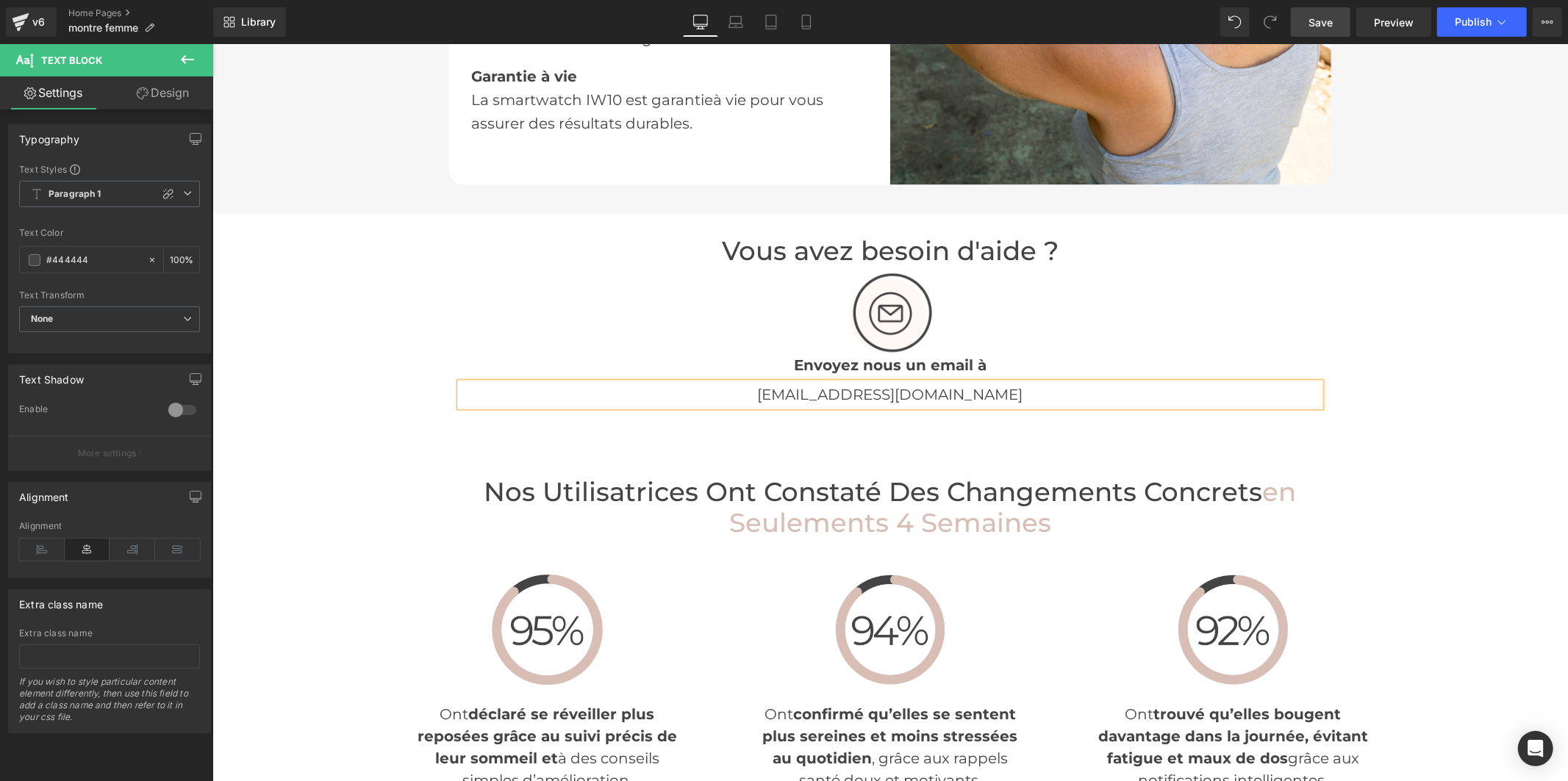
drag, startPoint x: 1311, startPoint y: 16, endPoint x: 982, endPoint y: 31, distance: 329.3
click at [1311, 16] on span "Save" at bounding box center [1321, 23] width 24 height 16
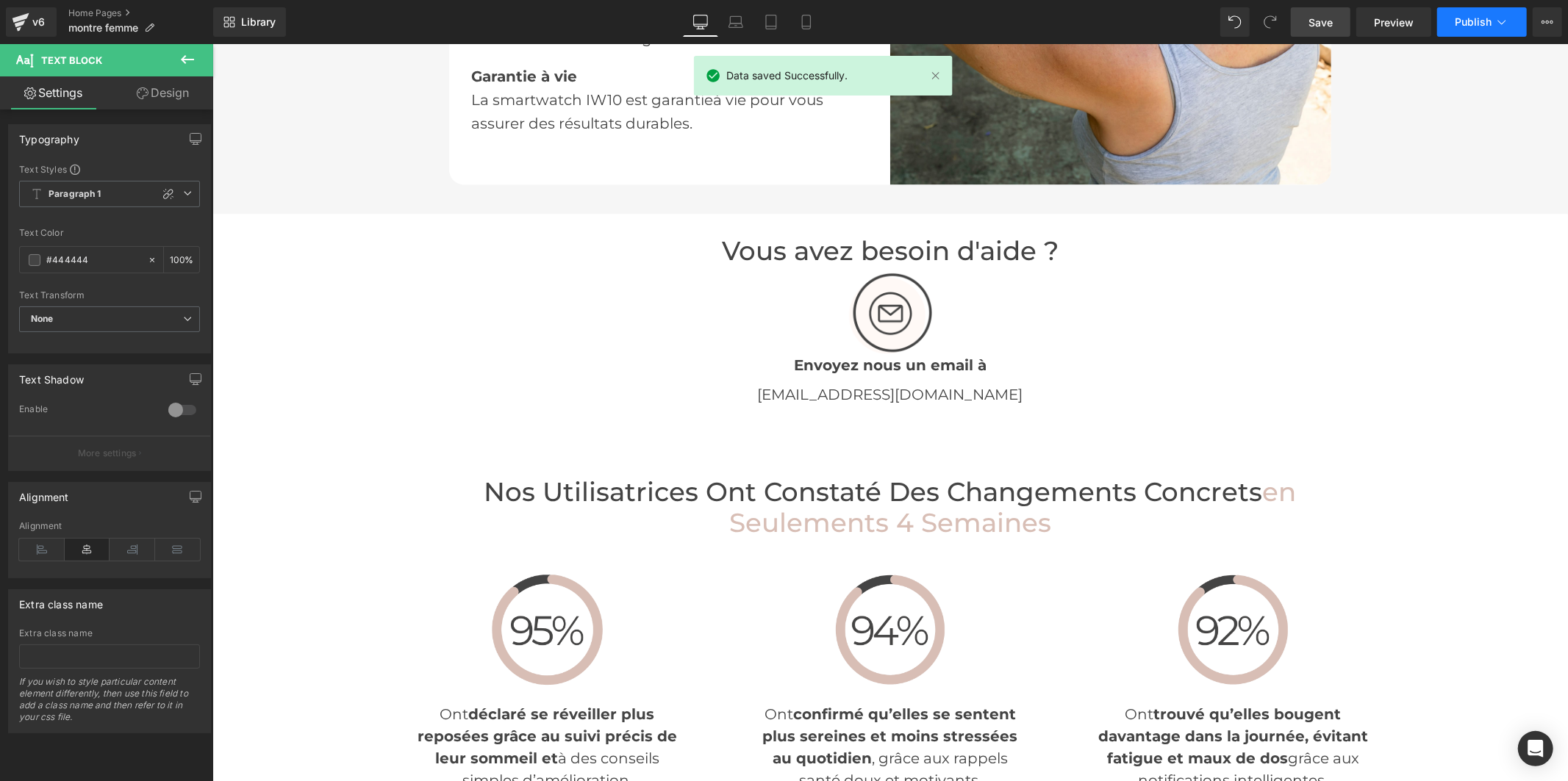
click at [1466, 26] on span "Publish" at bounding box center [1473, 23] width 36 height 12
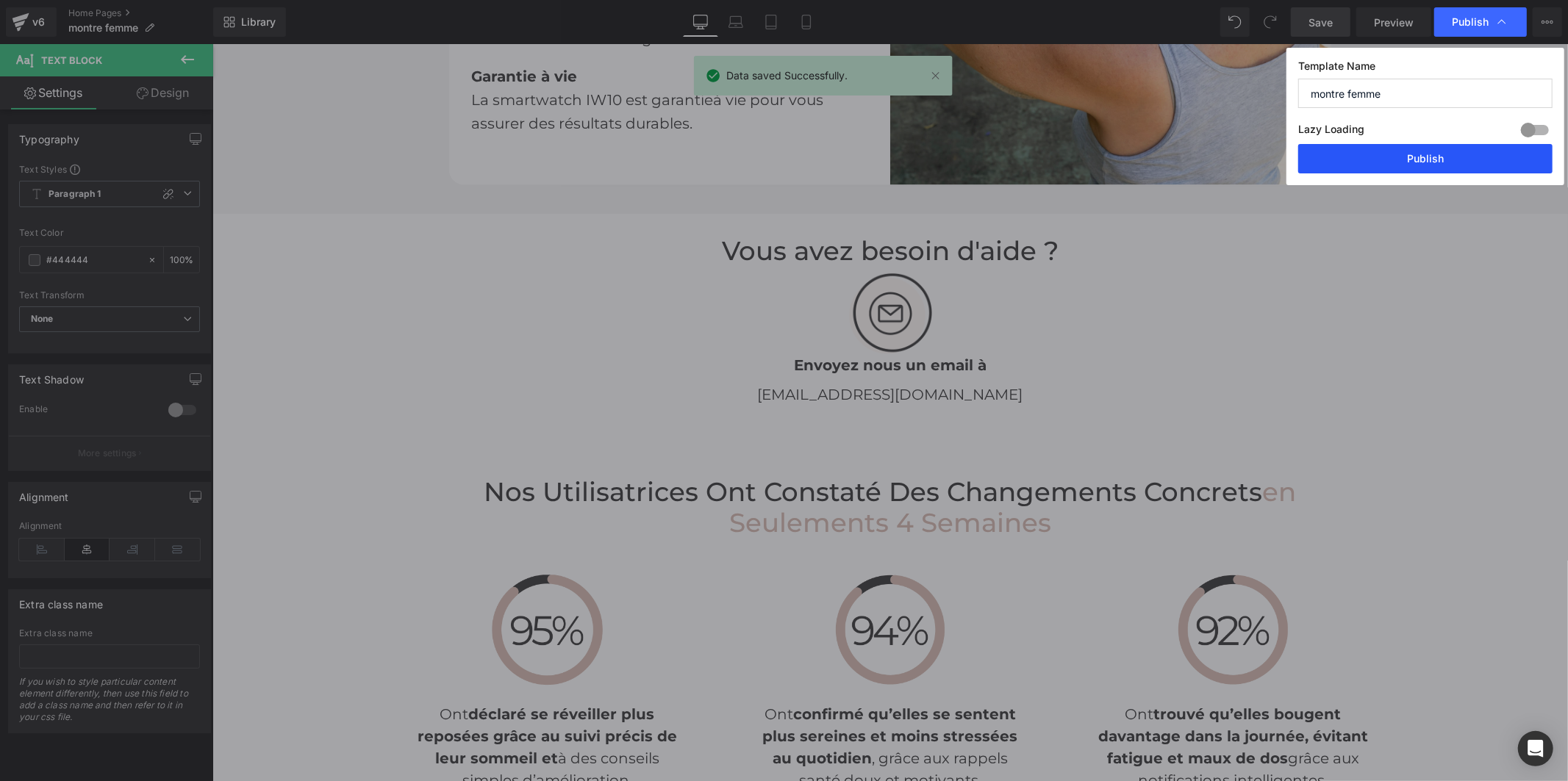
drag, startPoint x: 1423, startPoint y: 161, endPoint x: 1204, endPoint y: 105, distance: 226.0
click at [1423, 161] on button "Publish" at bounding box center [1425, 159] width 254 height 30
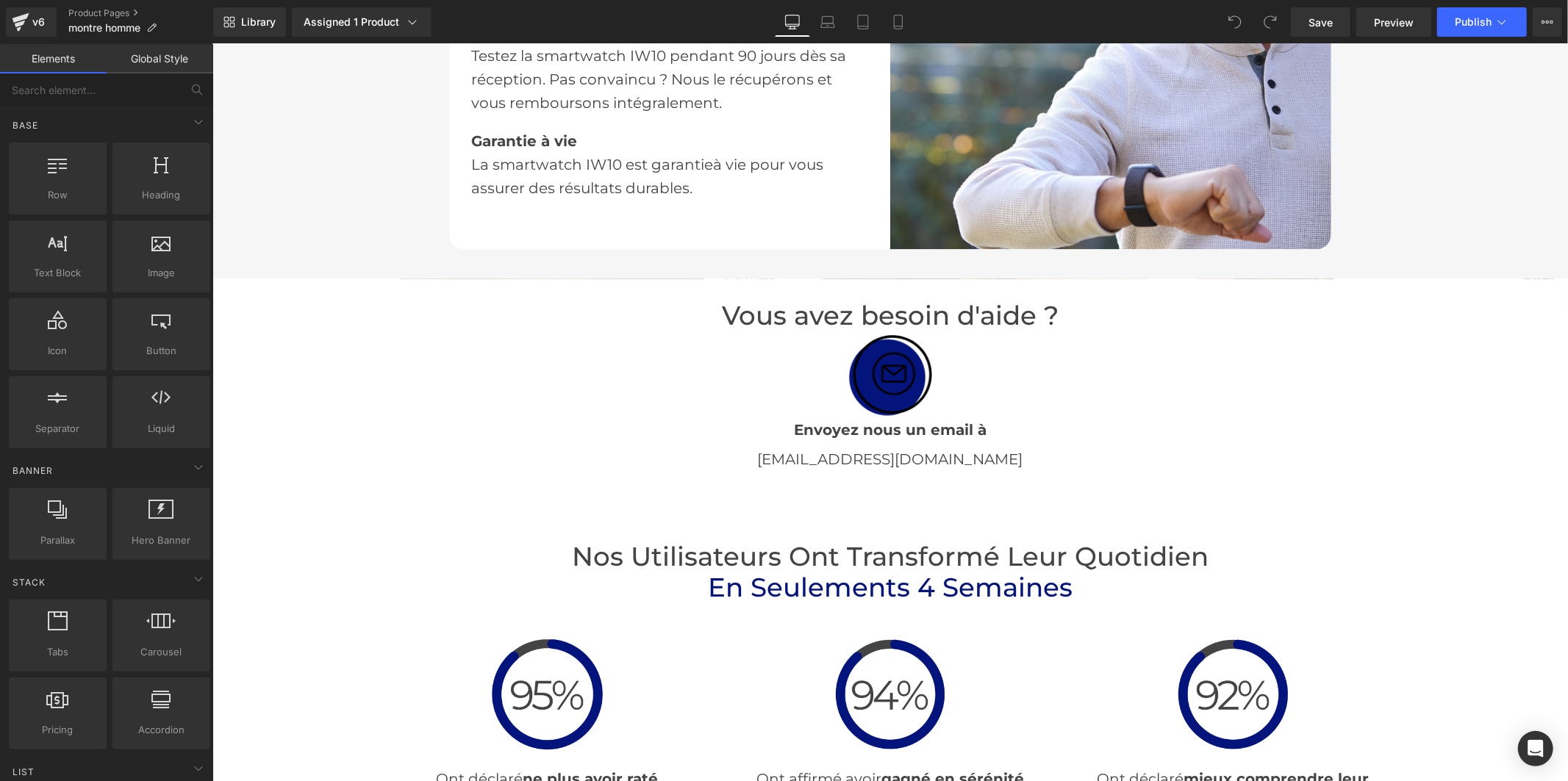
scroll to position [3022, 0]
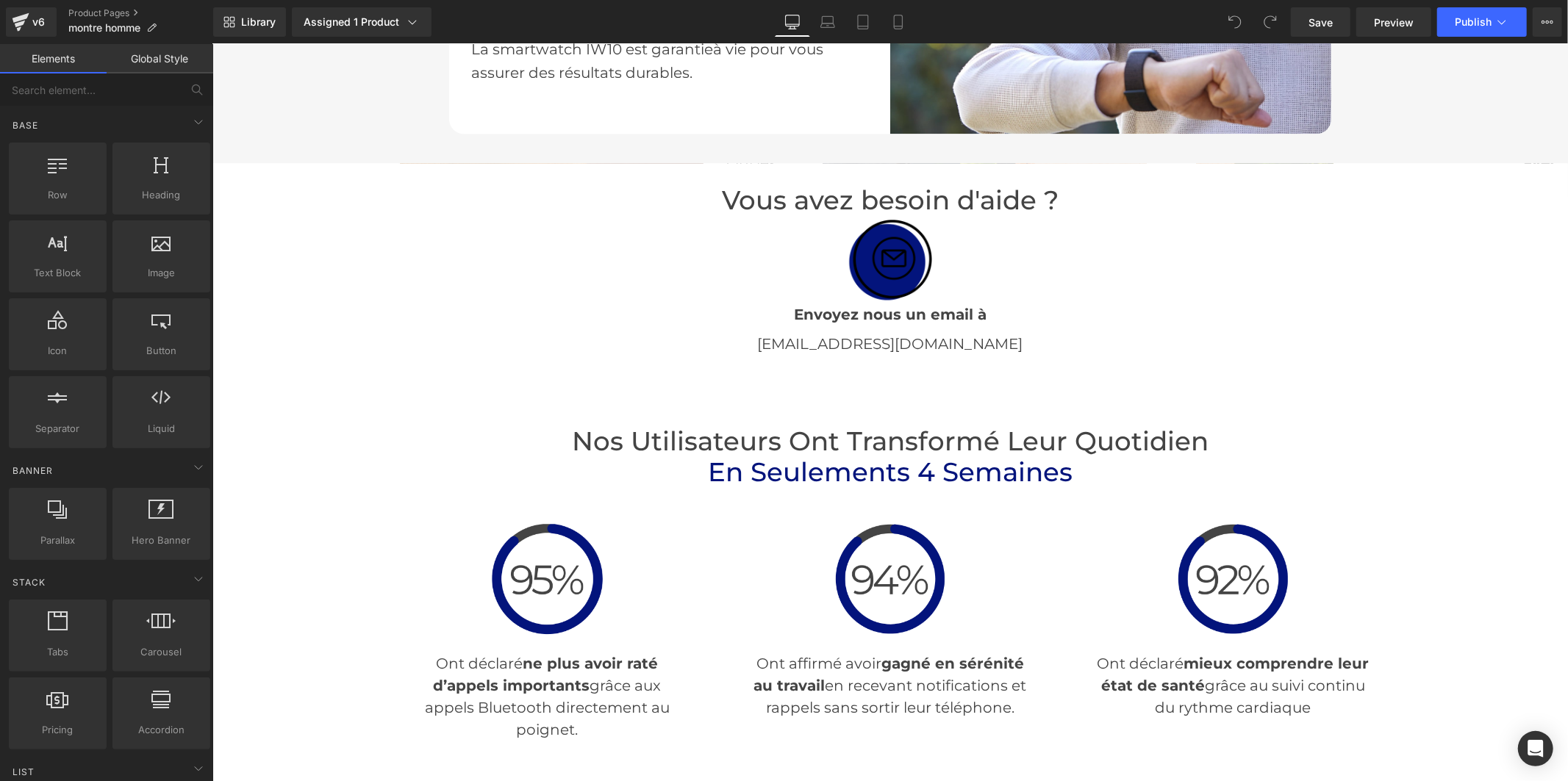
click at [895, 341] on div "info@novira.com Text Block" at bounding box center [889, 343] width 860 height 23
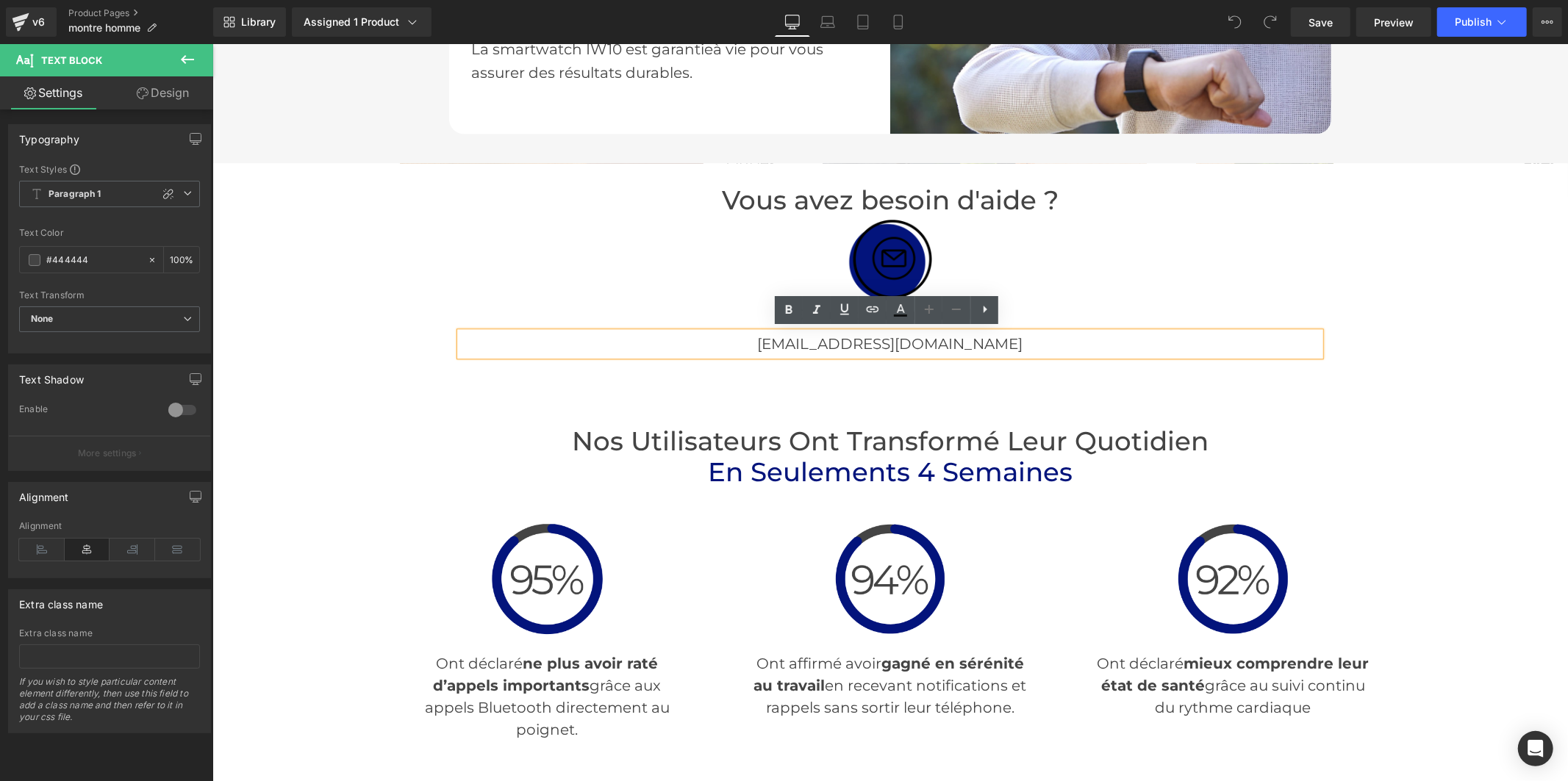
click at [907, 340] on p "info@novira.com" at bounding box center [889, 343] width 860 height 23
drag, startPoint x: 909, startPoint y: 338, endPoint x: 869, endPoint y: 338, distance: 40.0
click at [869, 338] on p "info@novira.com" at bounding box center [889, 343] width 860 height 23
click at [1306, 23] on link "Save" at bounding box center [1320, 22] width 60 height 30
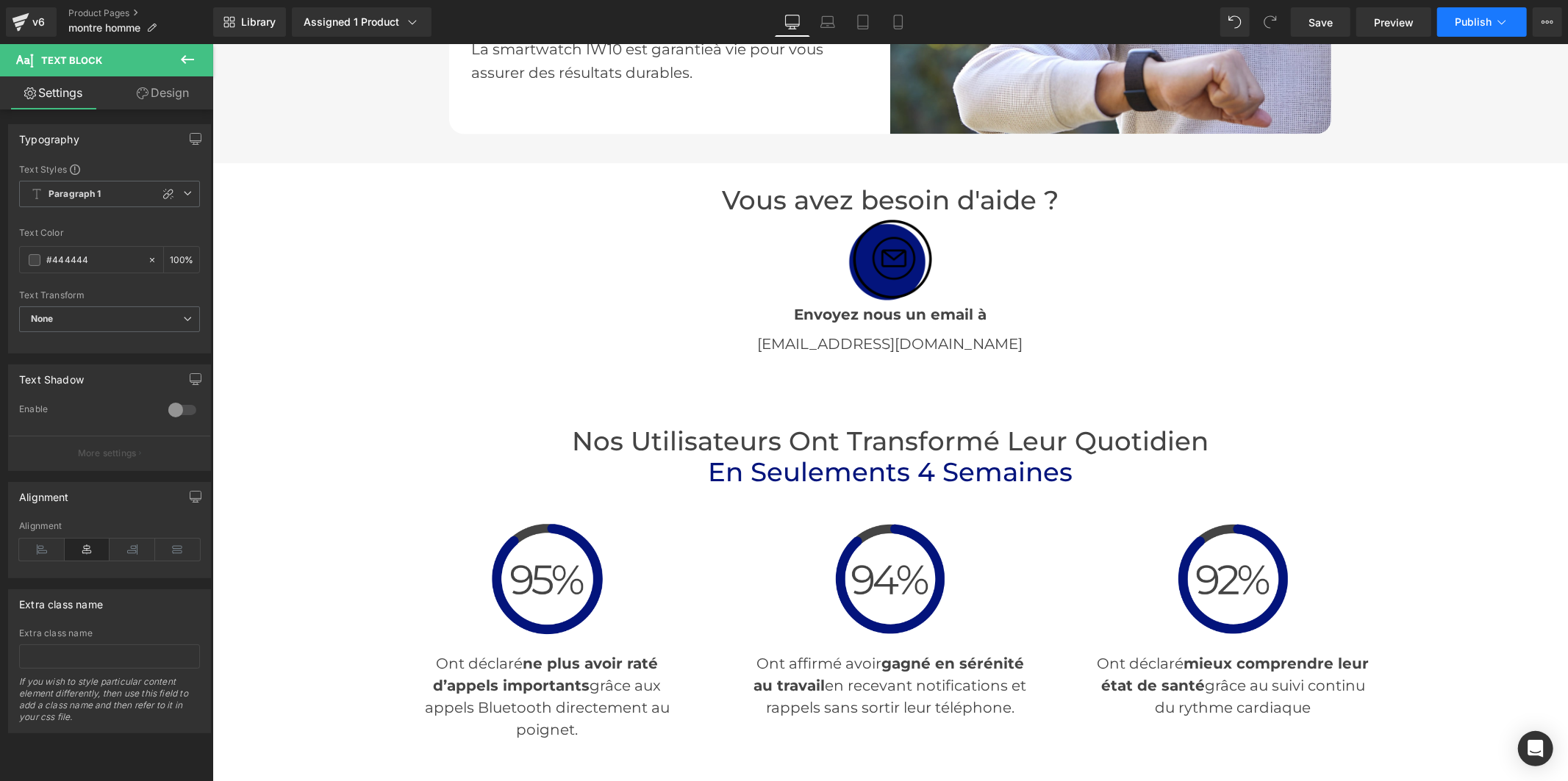
click at [1474, 26] on span "Publish" at bounding box center [1473, 23] width 36 height 12
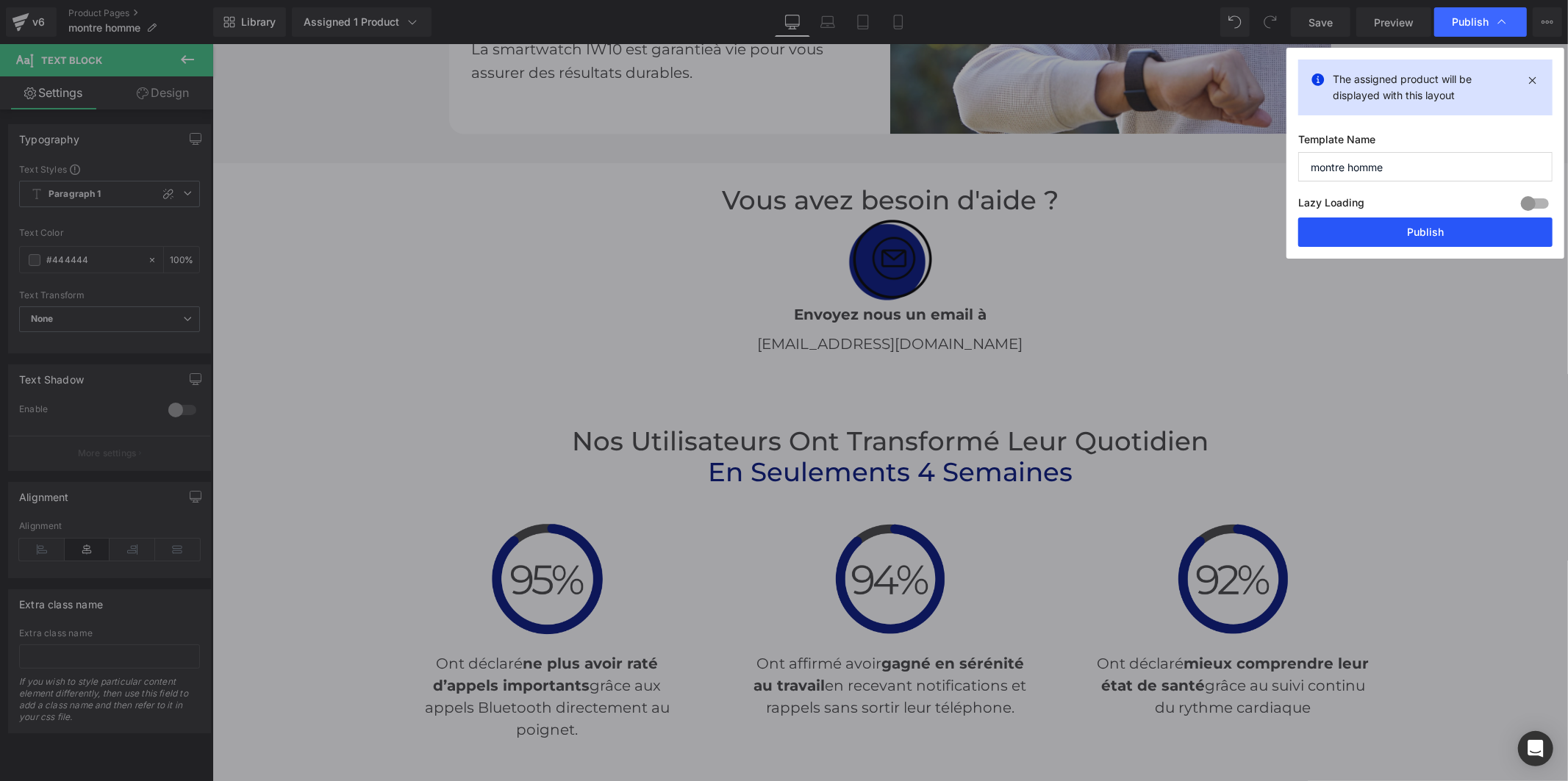
click at [1429, 226] on button "Publish" at bounding box center [1425, 233] width 254 height 30
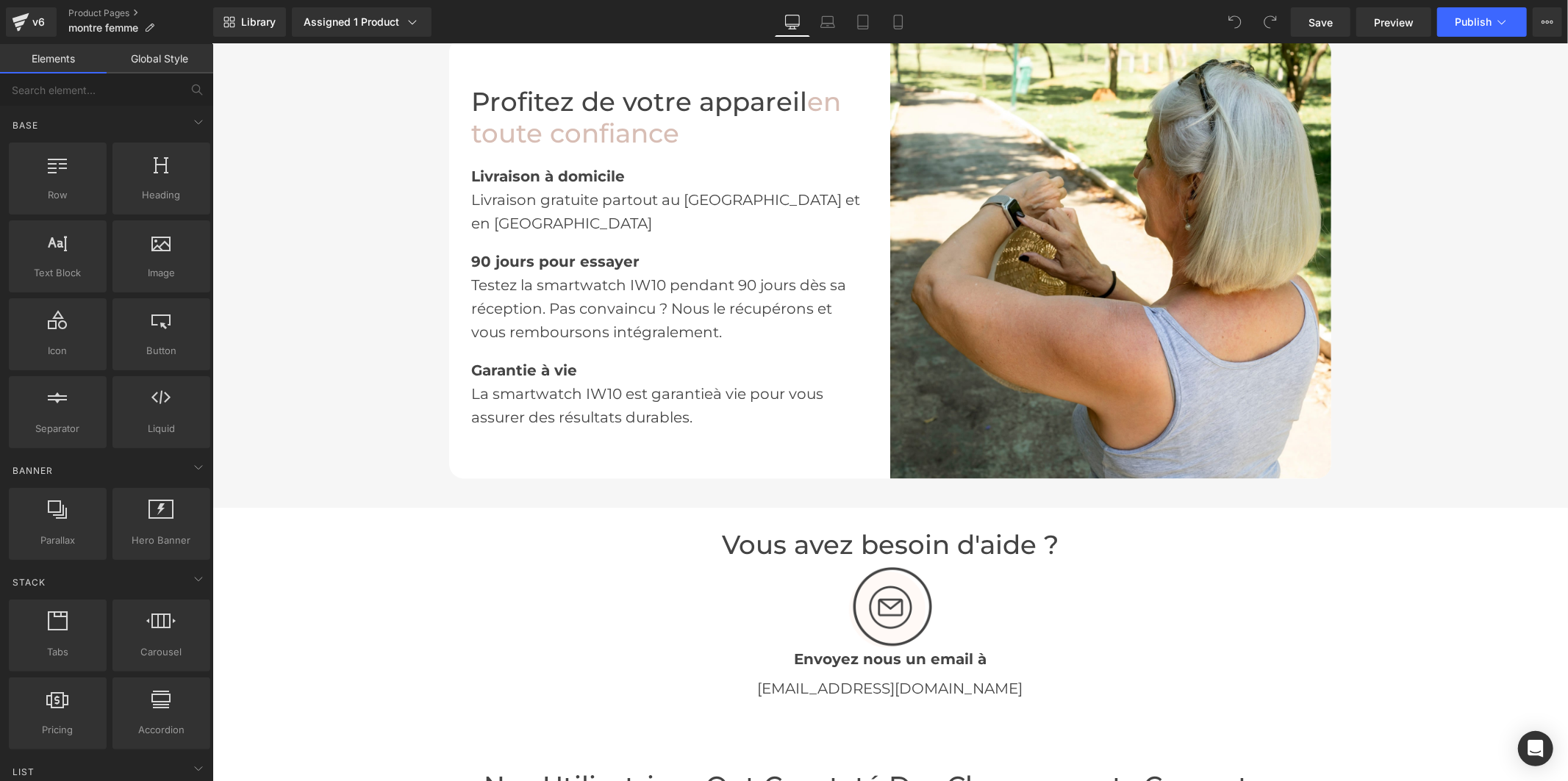
scroll to position [2613, 0]
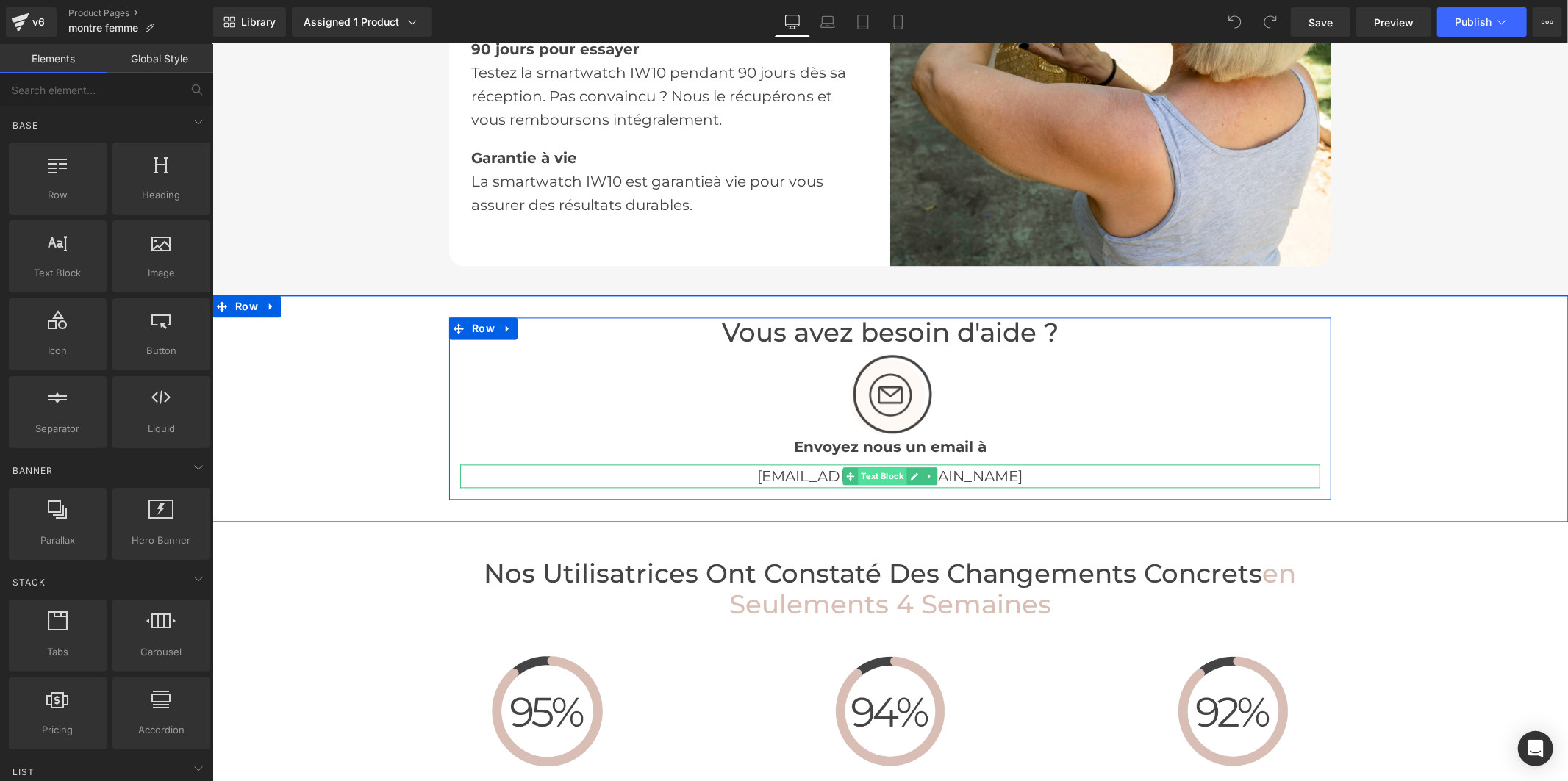
click at [885, 467] on span "Text Block" at bounding box center [882, 476] width 49 height 17
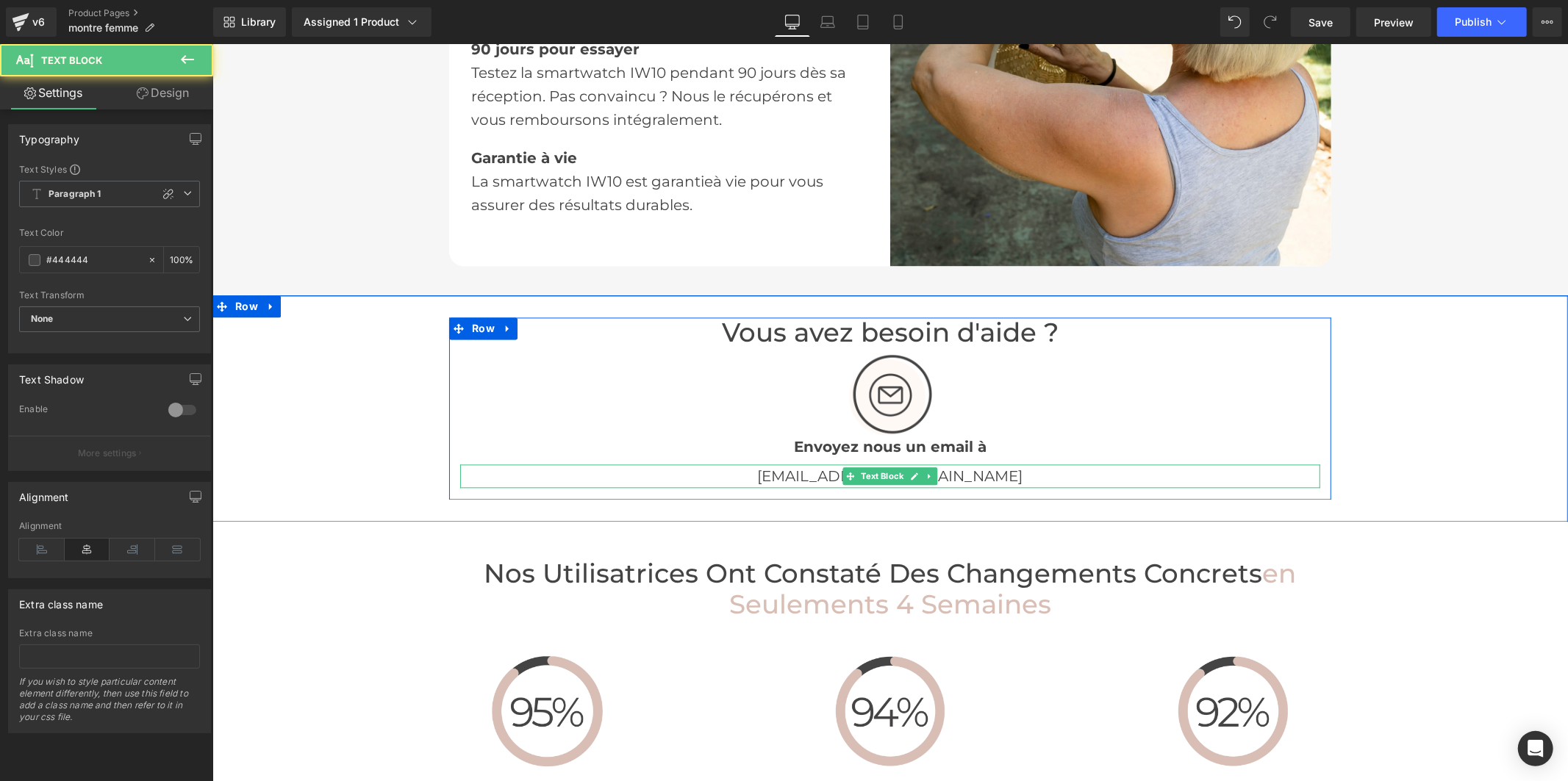
click at [939, 463] on p "[EMAIL_ADDRESS][DOMAIN_NAME]" at bounding box center [889, 475] width 860 height 23
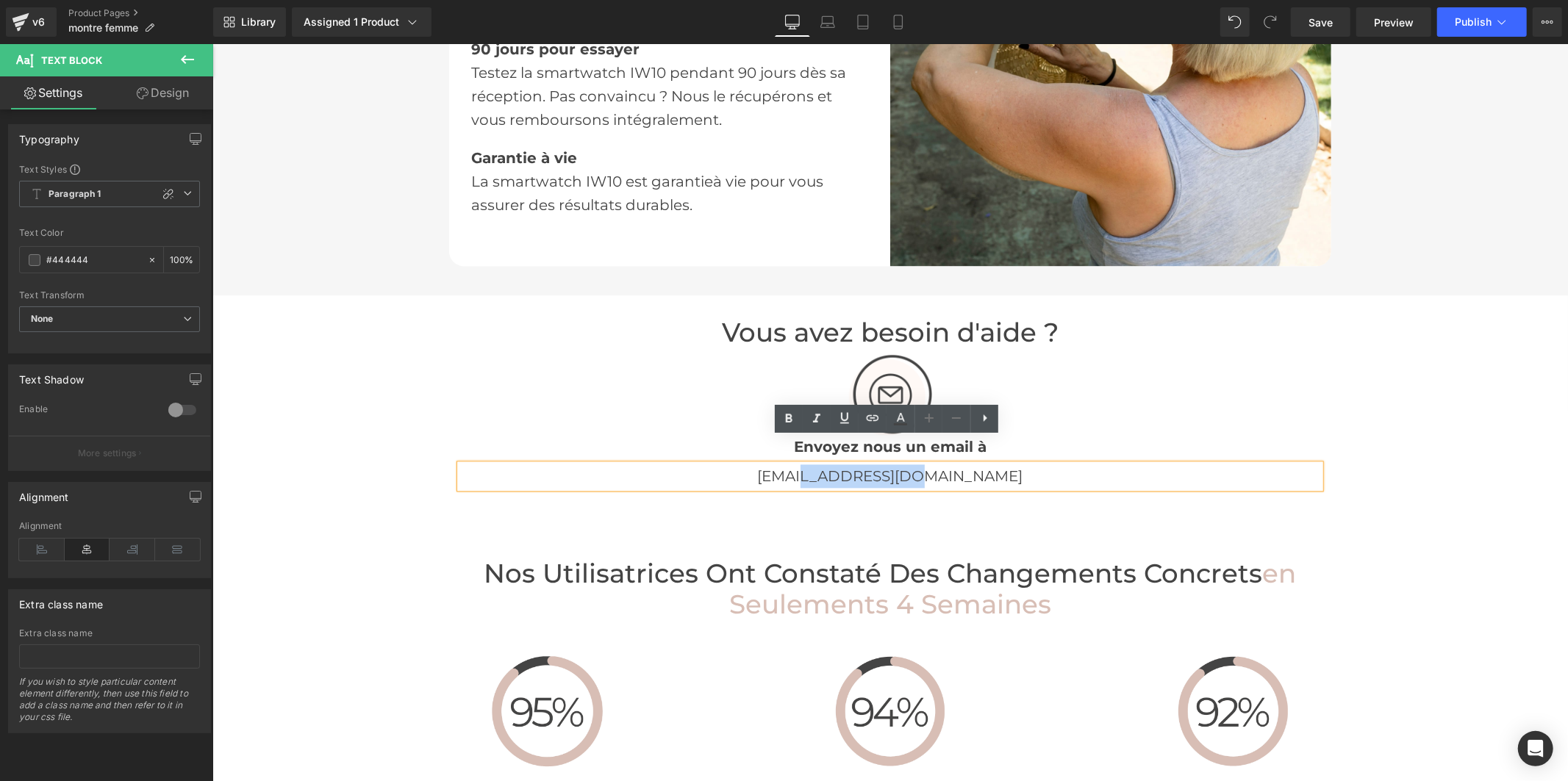
drag, startPoint x: 940, startPoint y: 443, endPoint x: 838, endPoint y: 452, distance: 102.4
click at [838, 463] on p "[EMAIL_ADDRESS][DOMAIN_NAME]" at bounding box center [889, 475] width 860 height 23
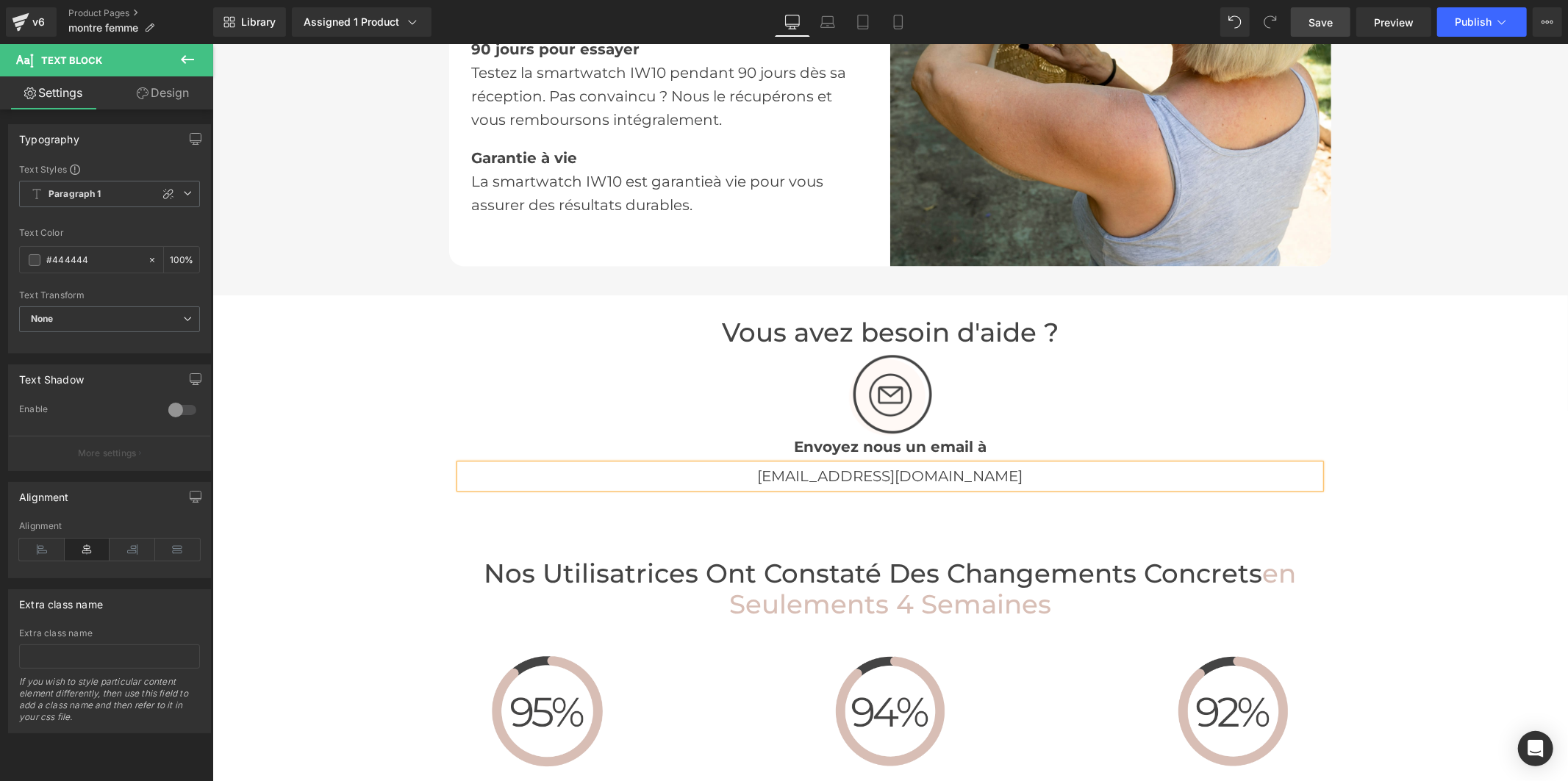
click at [1338, 23] on link "Save" at bounding box center [1320, 22] width 60 height 30
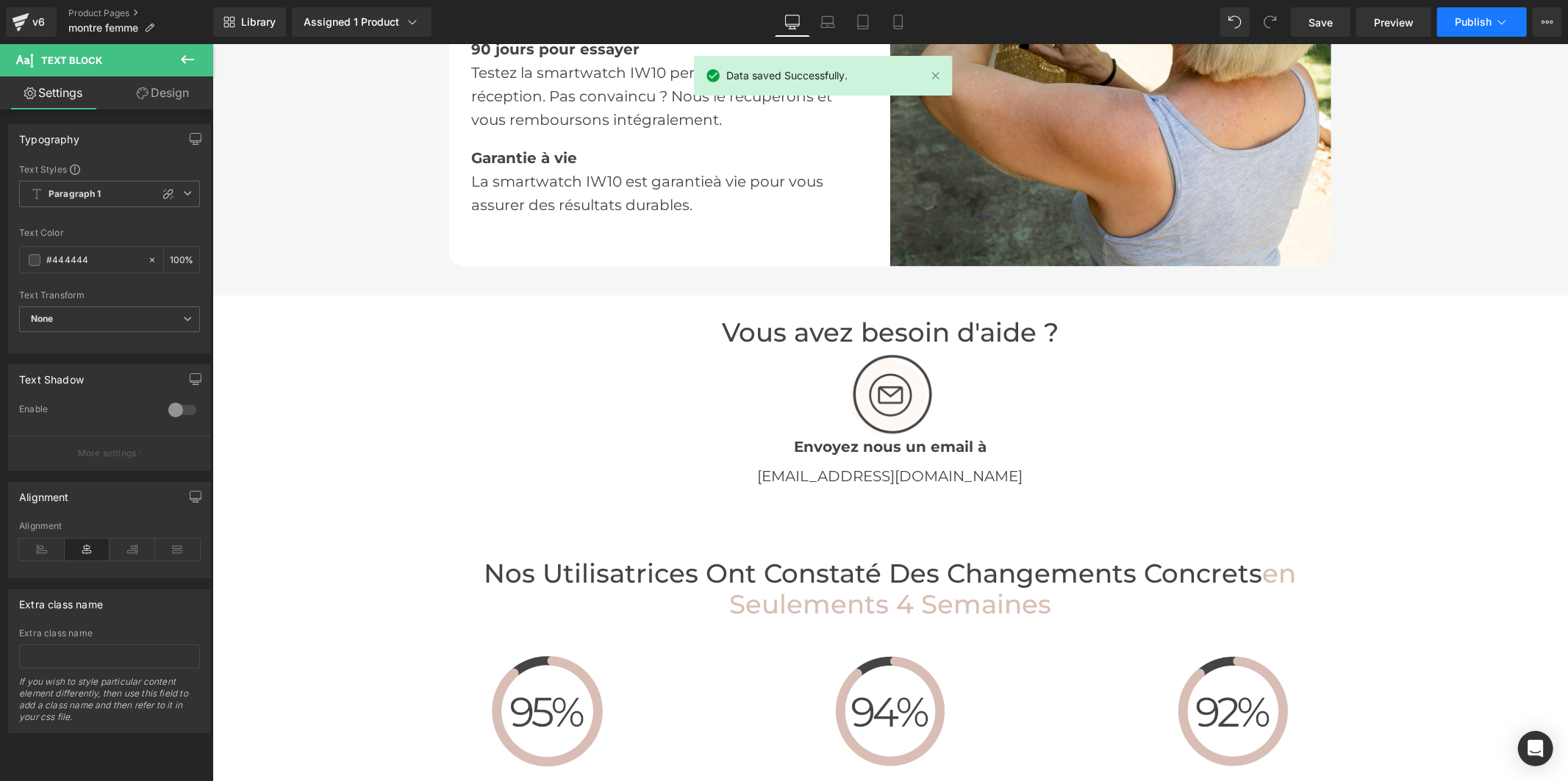
click at [1448, 22] on button "Publish" at bounding box center [1481, 22] width 89 height 30
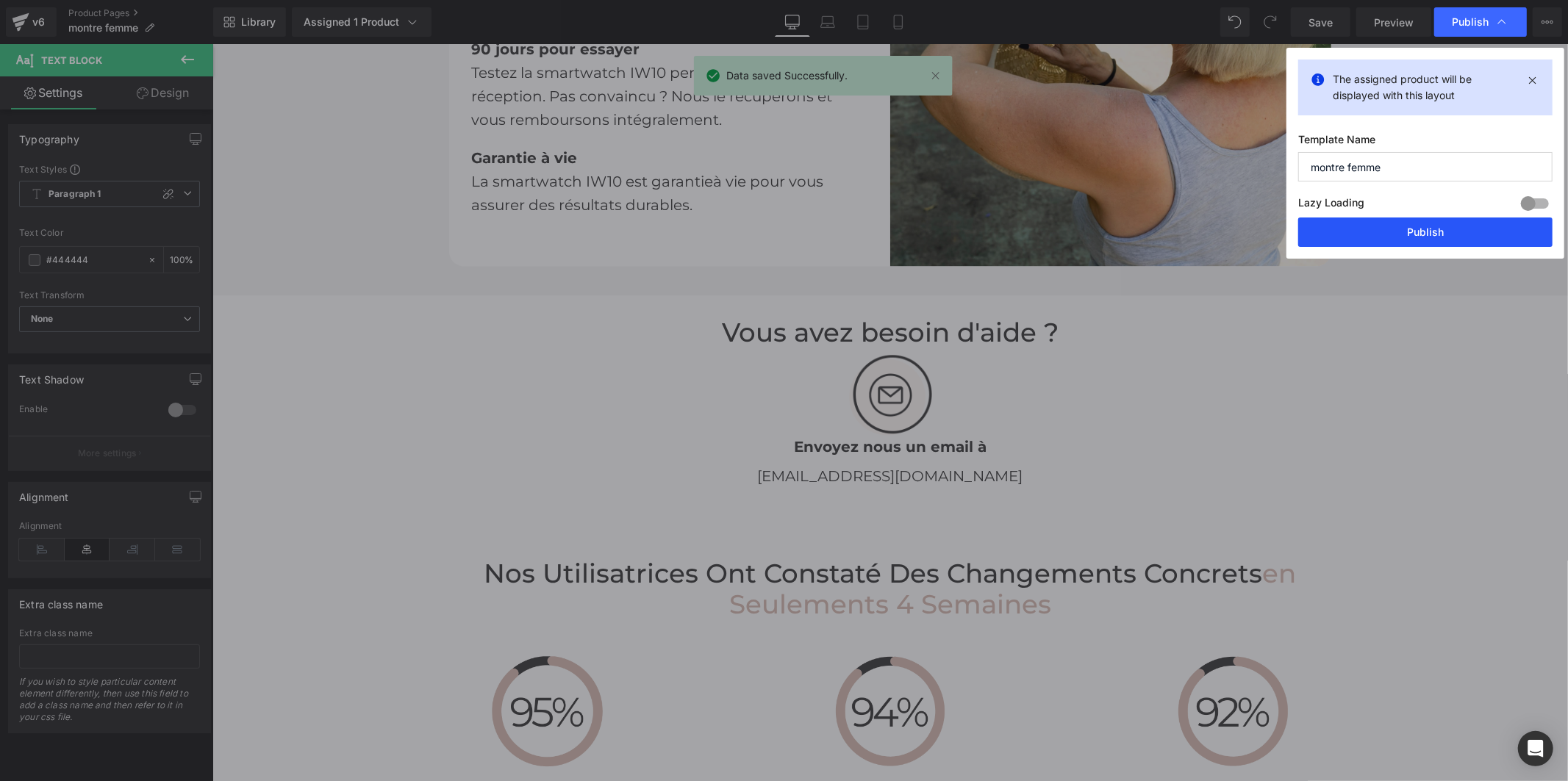
click at [1419, 221] on button "Publish" at bounding box center [1425, 233] width 254 height 30
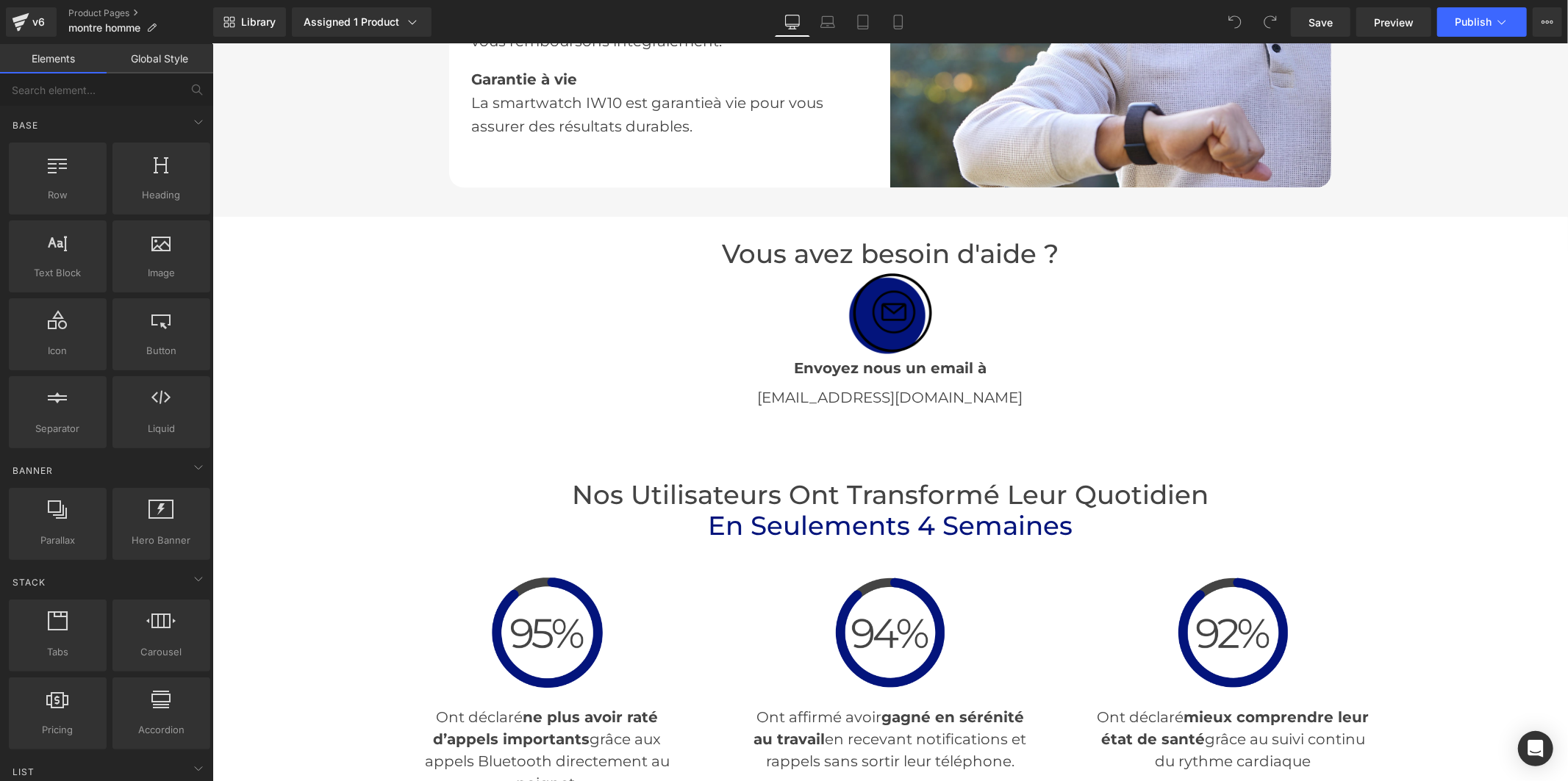
scroll to position [2940, 0]
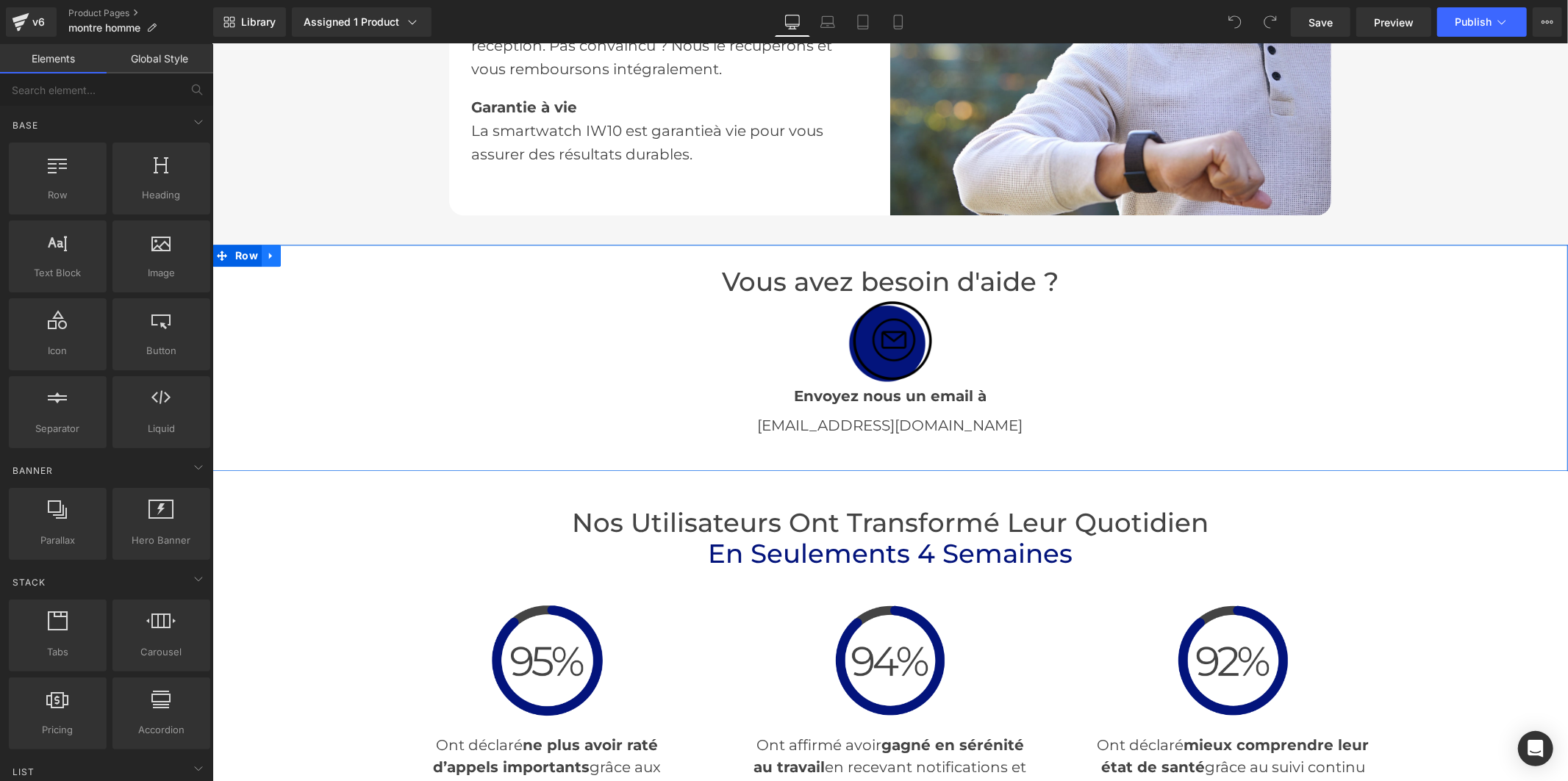
click at [268, 253] on icon at bounding box center [269, 256] width 3 height 7
click at [247, 252] on span "Row" at bounding box center [246, 255] width 30 height 22
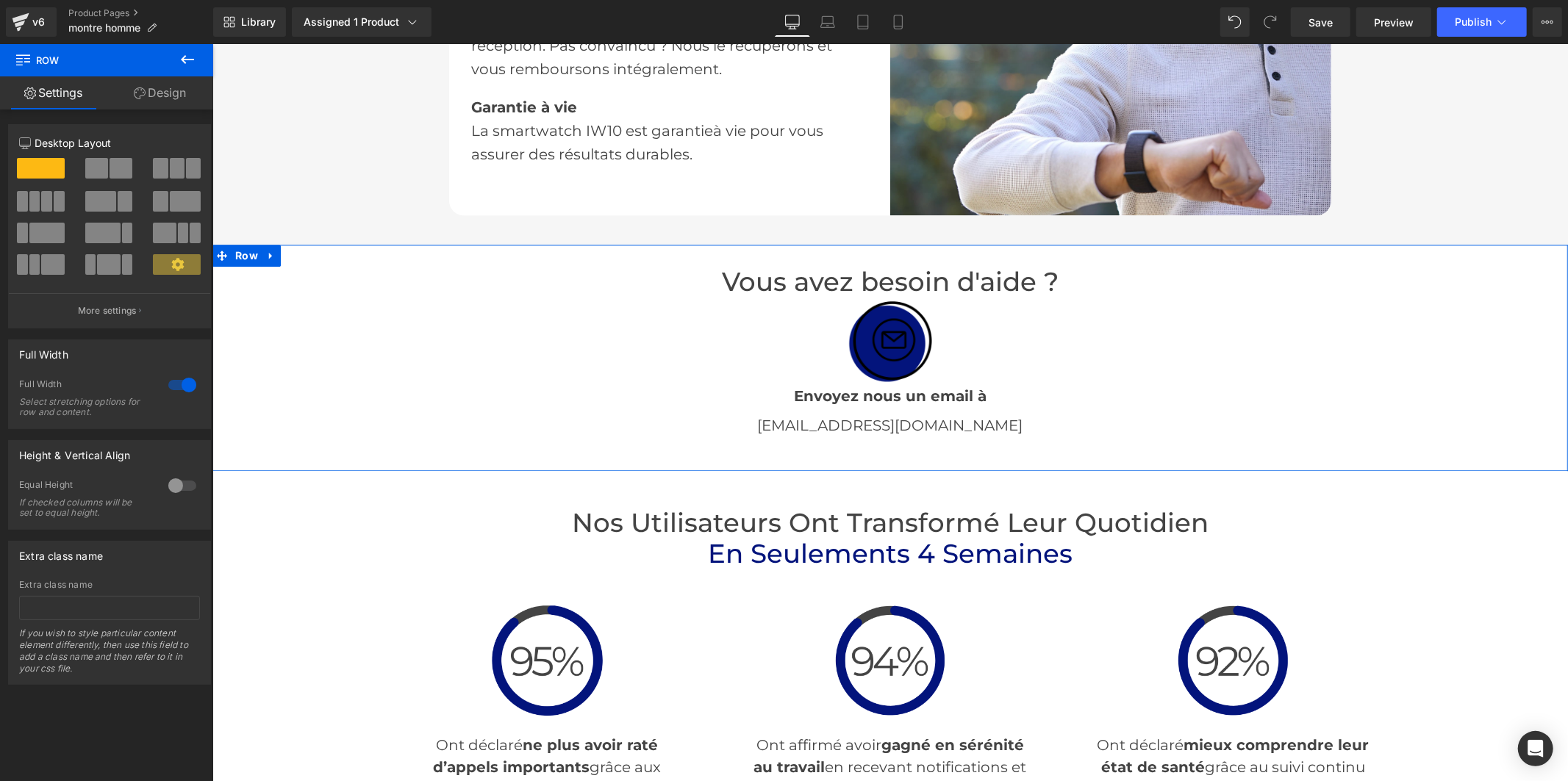
click at [164, 93] on link "Design" at bounding box center [160, 93] width 107 height 33
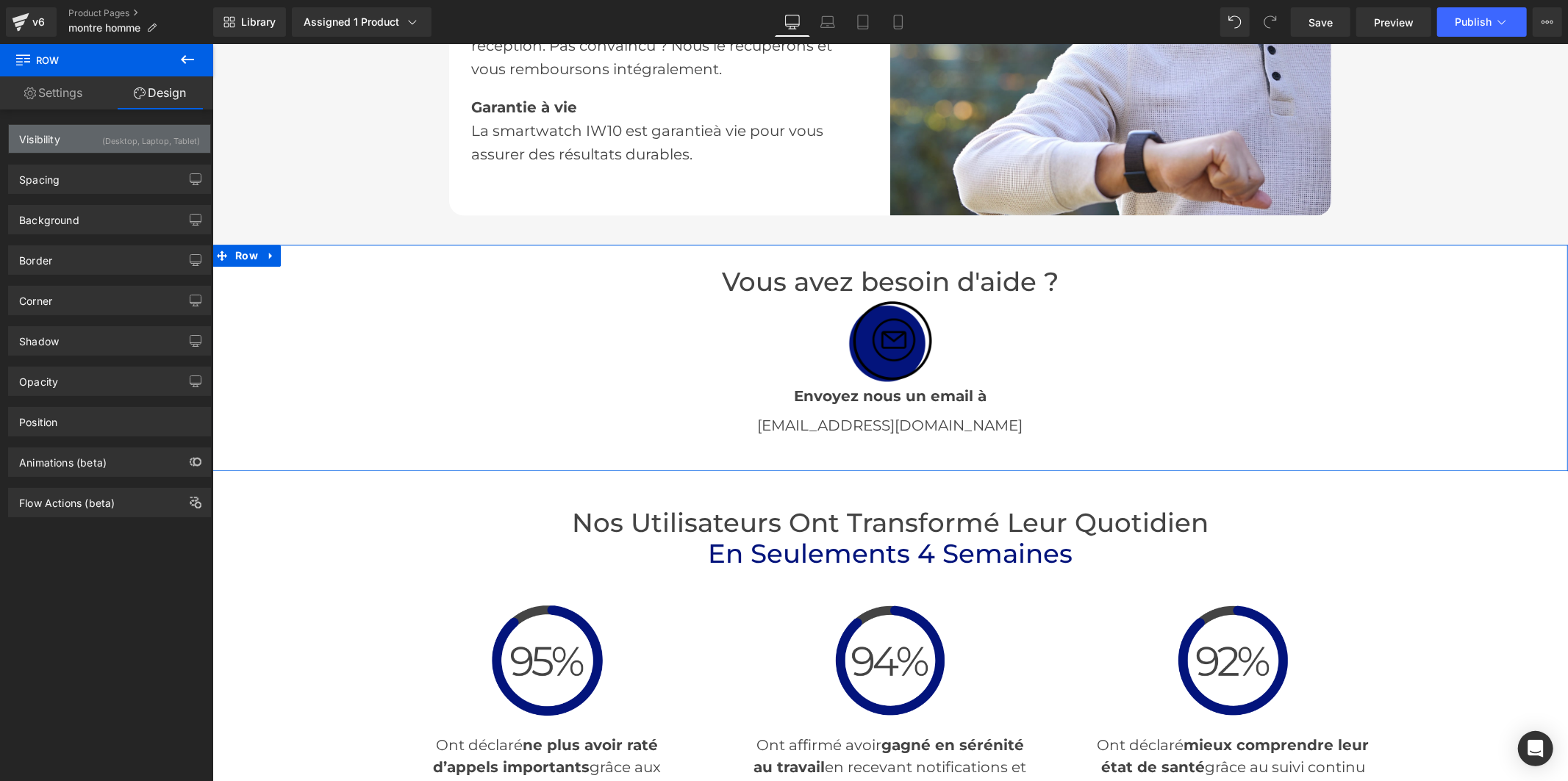
click at [146, 136] on div "(Desktop, Laptop, Tablet)" at bounding box center [151, 137] width 98 height 24
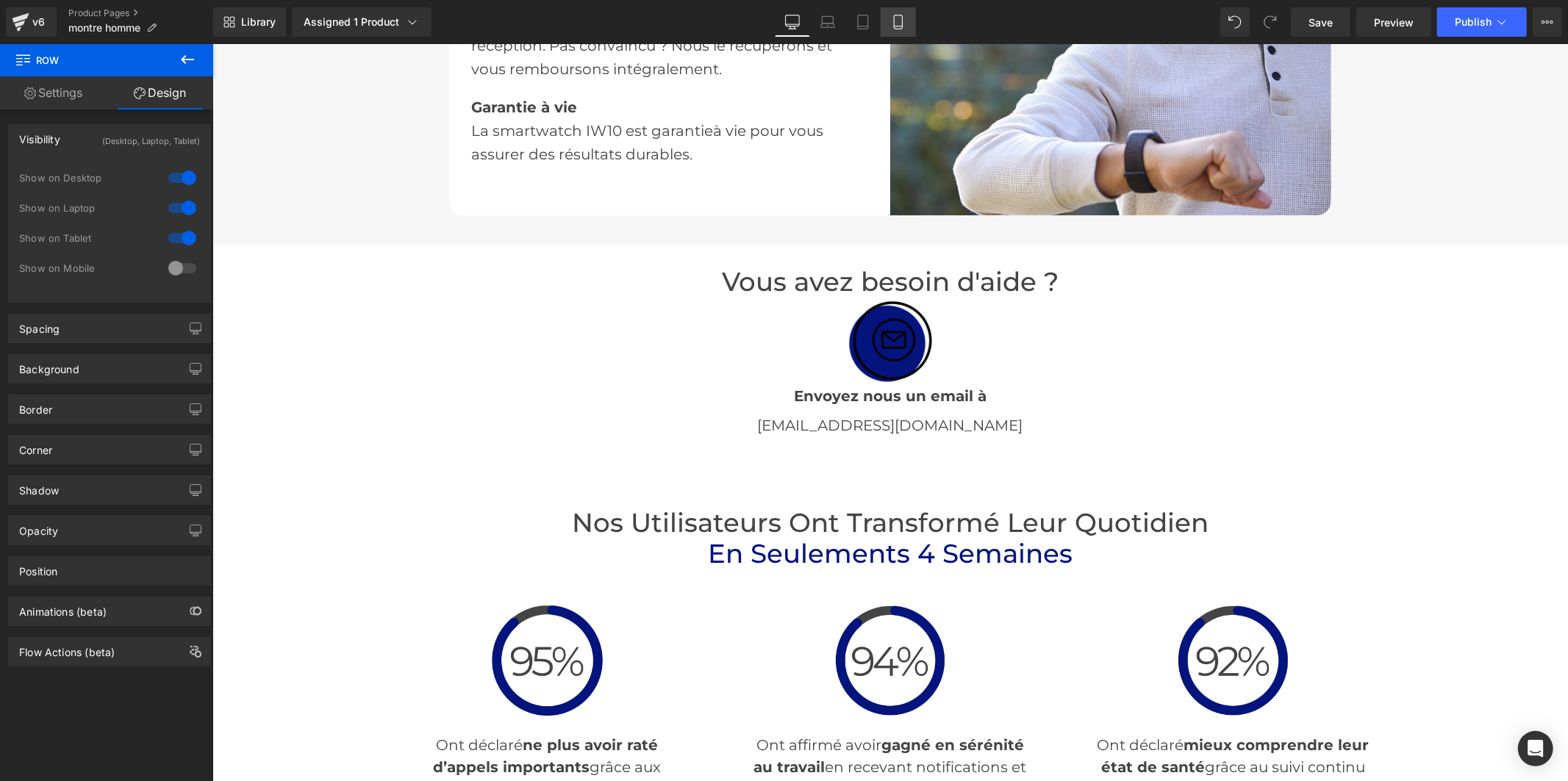
click at [899, 30] on link "Mobile" at bounding box center [898, 22] width 36 height 30
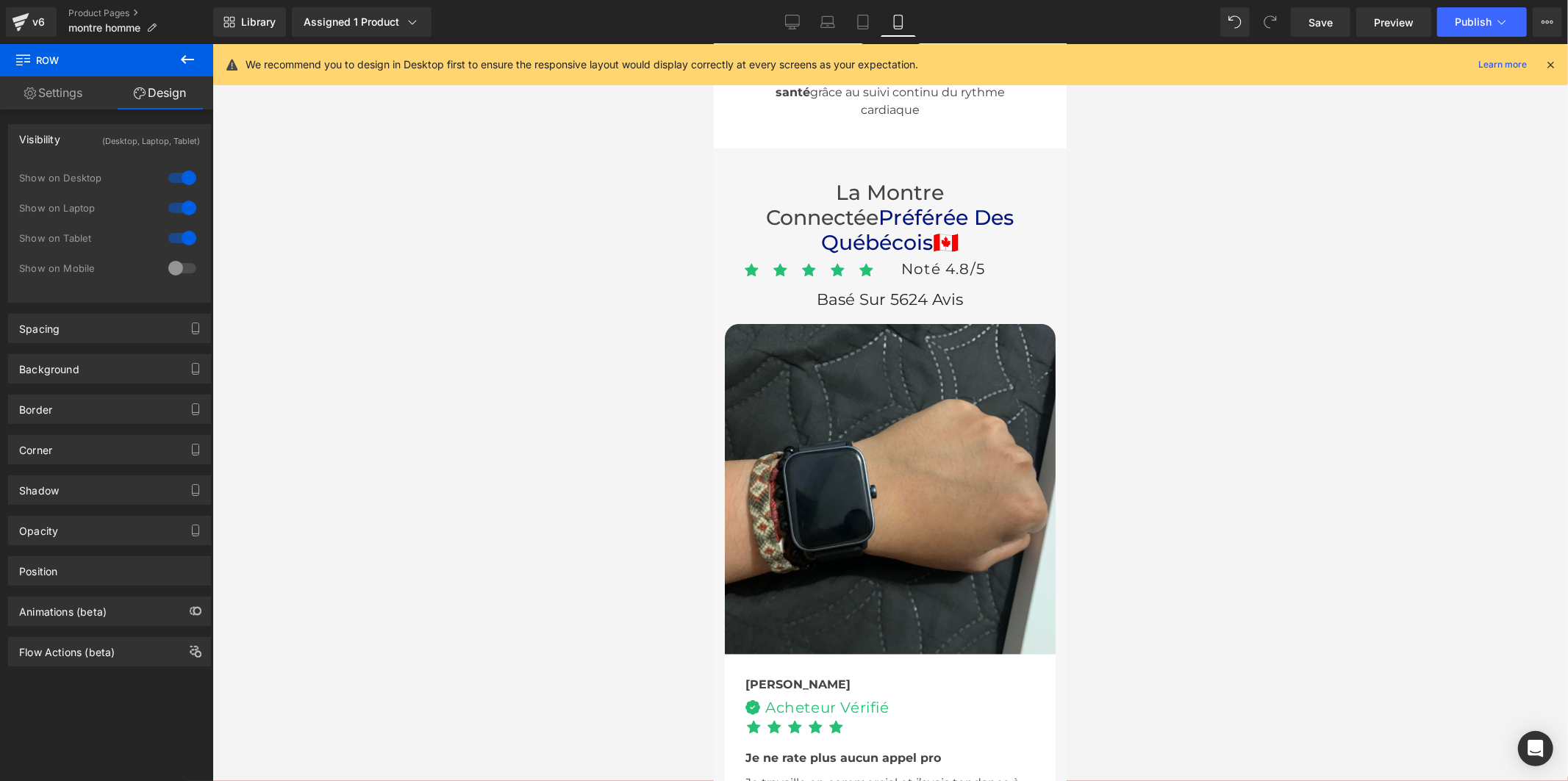
scroll to position [5155, 0]
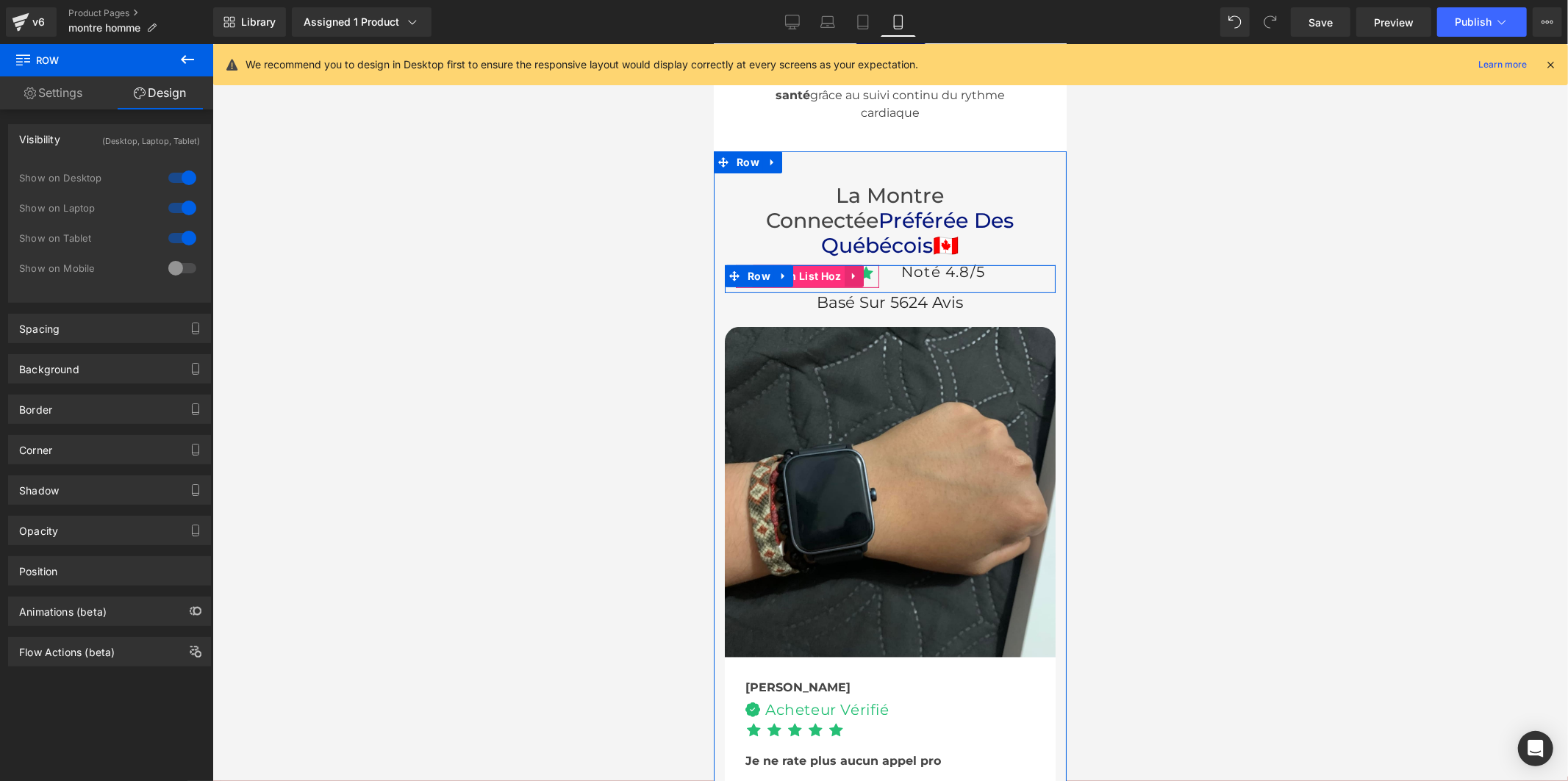
click at [801, 265] on span "Icon List Hoz" at bounding box center [807, 275] width 75 height 22
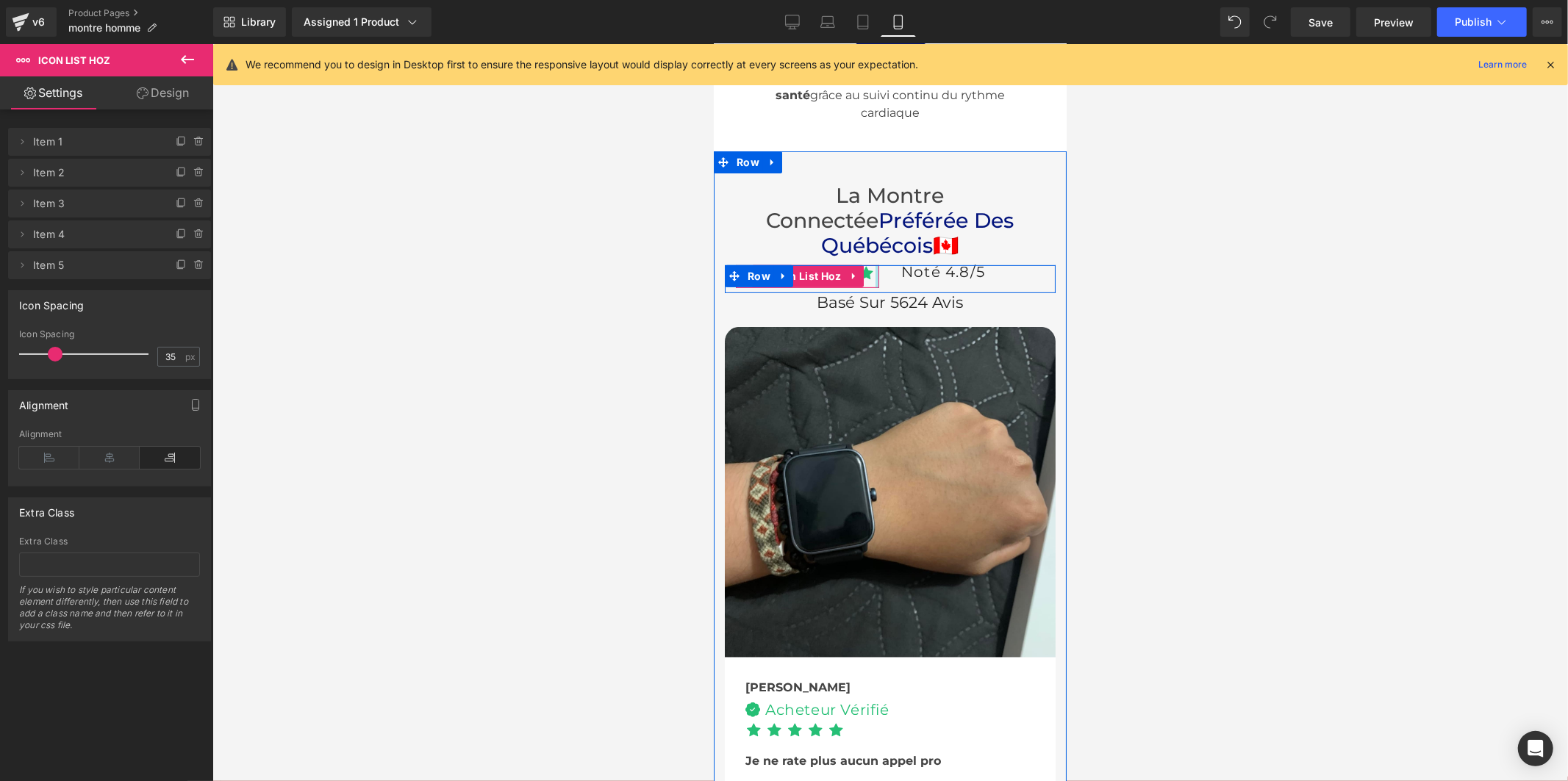
click at [874, 265] on div "Icon Icon Icon Icon Icon Icon List Hoz" at bounding box center [806, 276] width 166 height 23
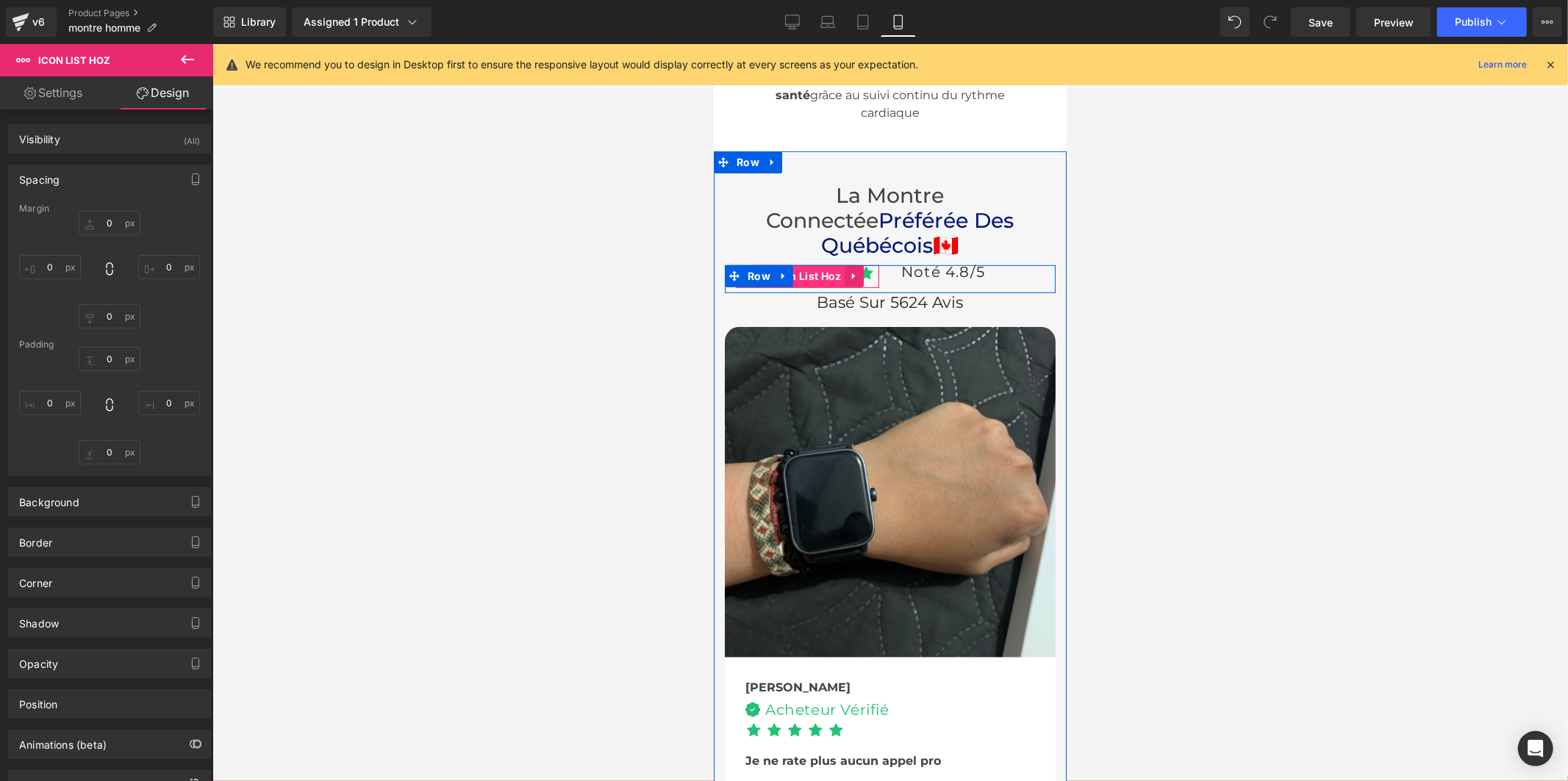
click at [815, 265] on span "Icon List Hoz" at bounding box center [807, 275] width 75 height 22
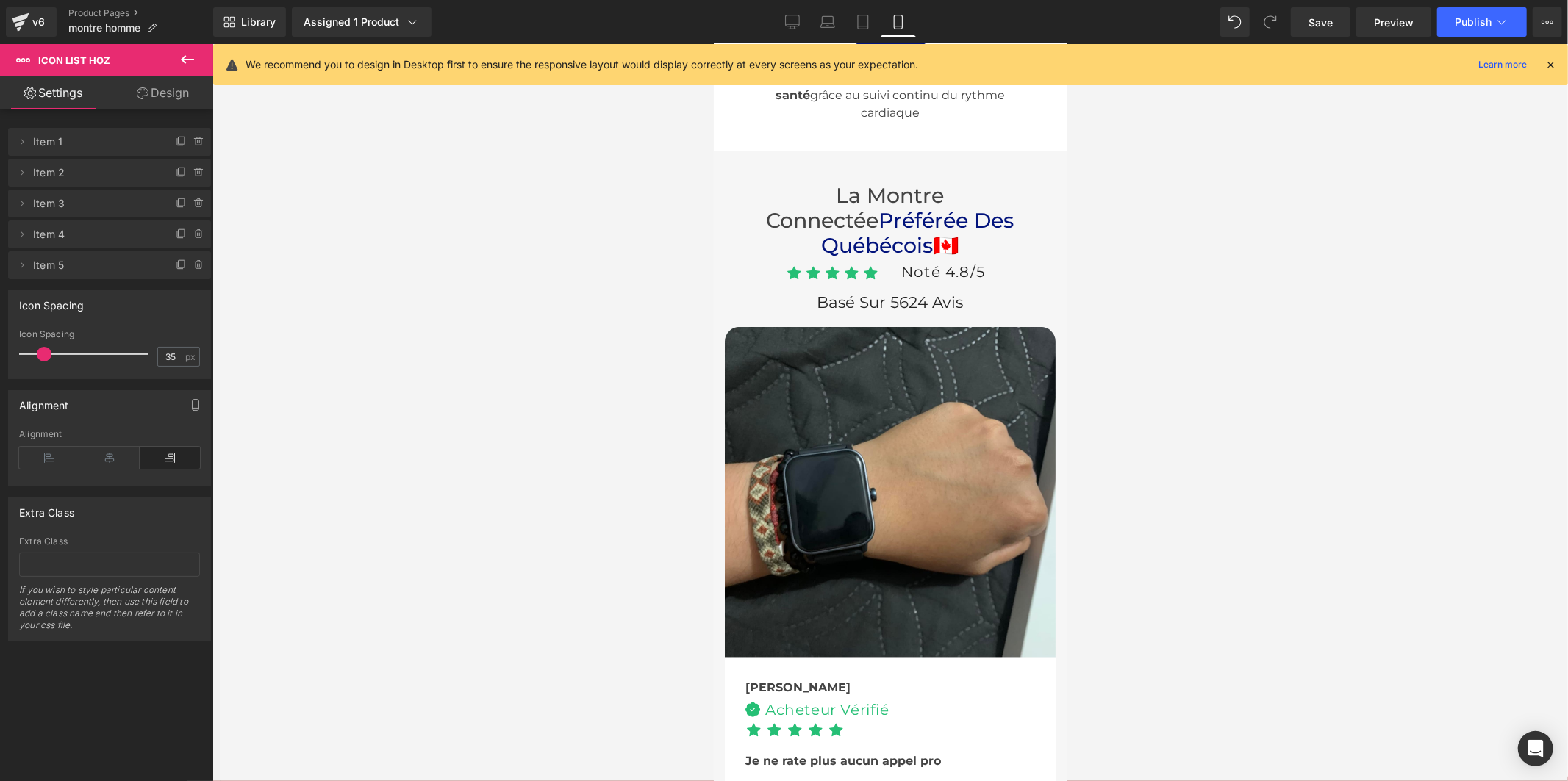
drag, startPoint x: 60, startPoint y: 351, endPoint x: 50, endPoint y: 345, distance: 11.7
click at [50, 345] on div at bounding box center [87, 354] width 122 height 30
click at [1324, 30] on span "Save" at bounding box center [1321, 23] width 24 height 16
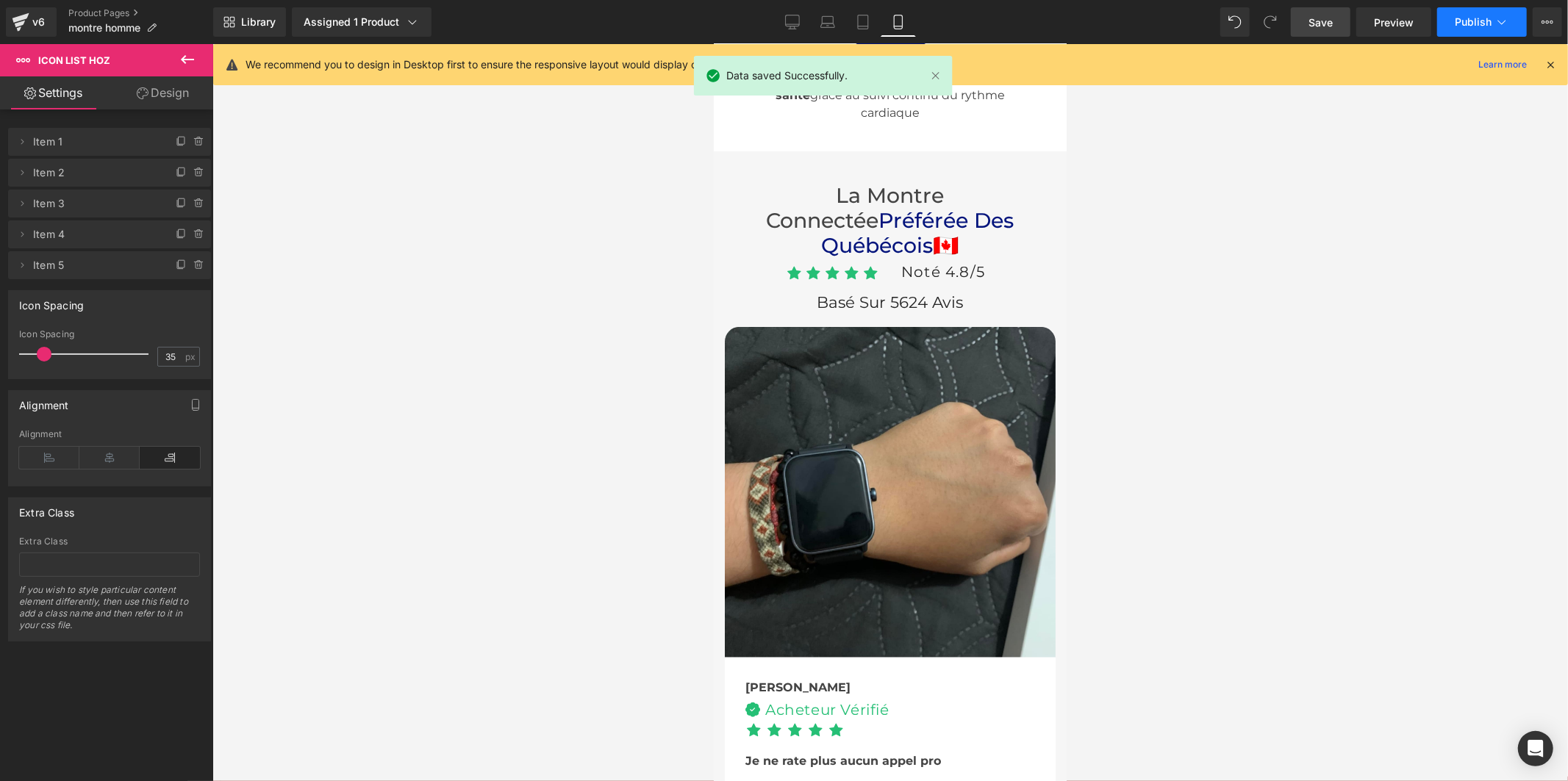
click at [1463, 24] on span "Publish" at bounding box center [1473, 23] width 36 height 12
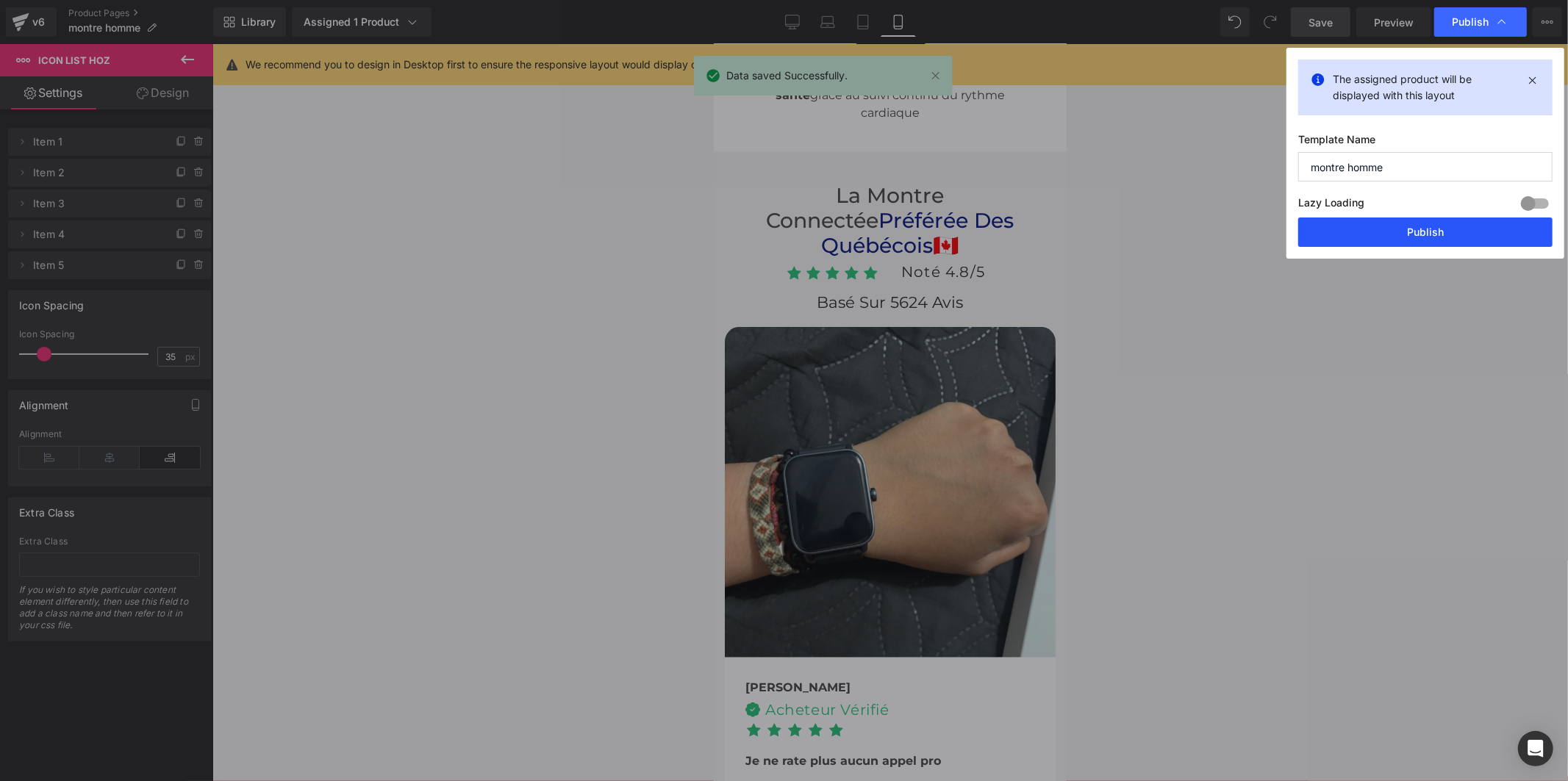
click at [1449, 233] on button "Publish" at bounding box center [1425, 233] width 254 height 30
